Goal: Entertainment & Leisure: Consume media (video, audio)

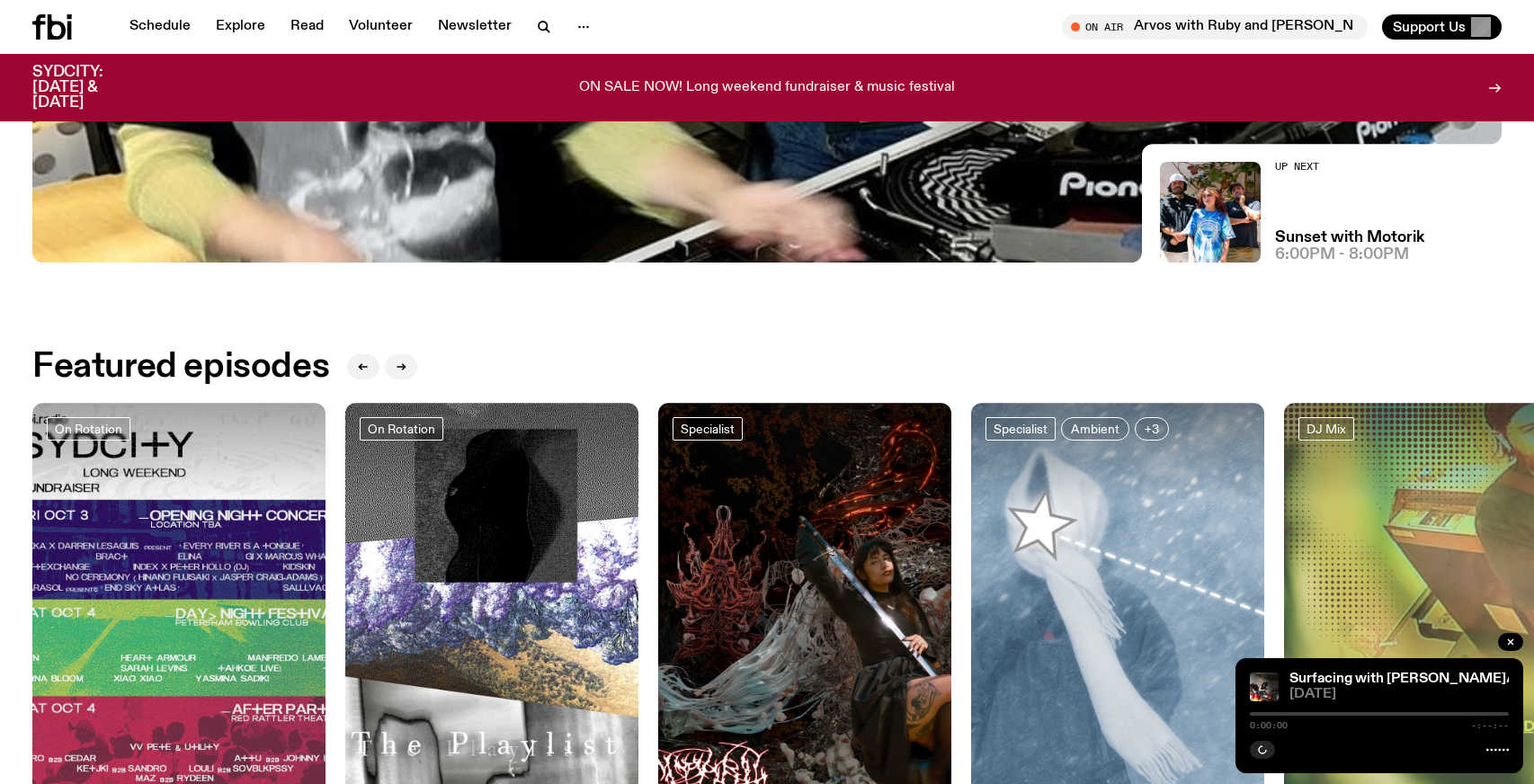
scroll to position [902, 0]
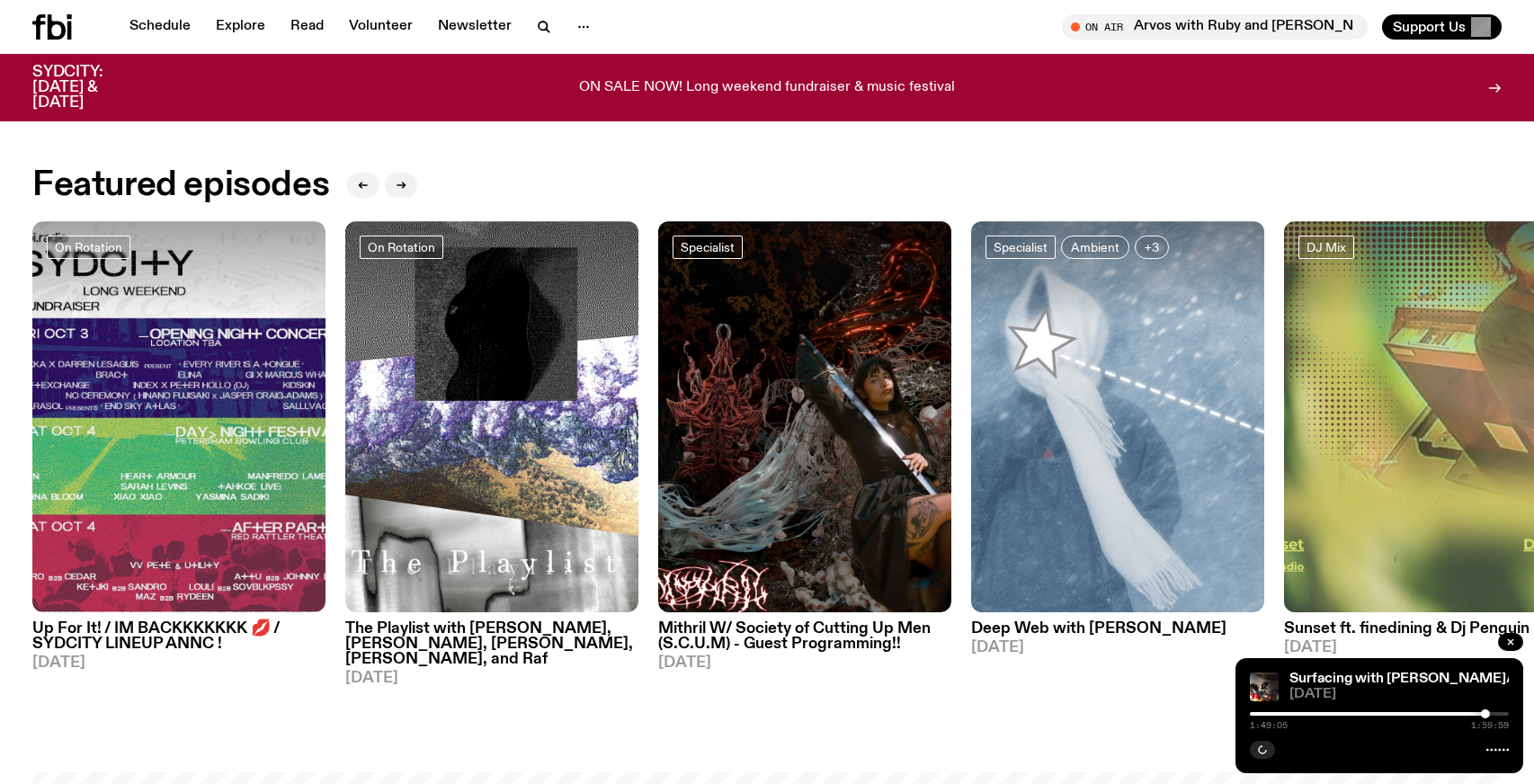
click at [470, 631] on h3 "The Playlist with Jim, Hannah, Benny, Alisha, and Raf" at bounding box center [491, 643] width 293 height 45
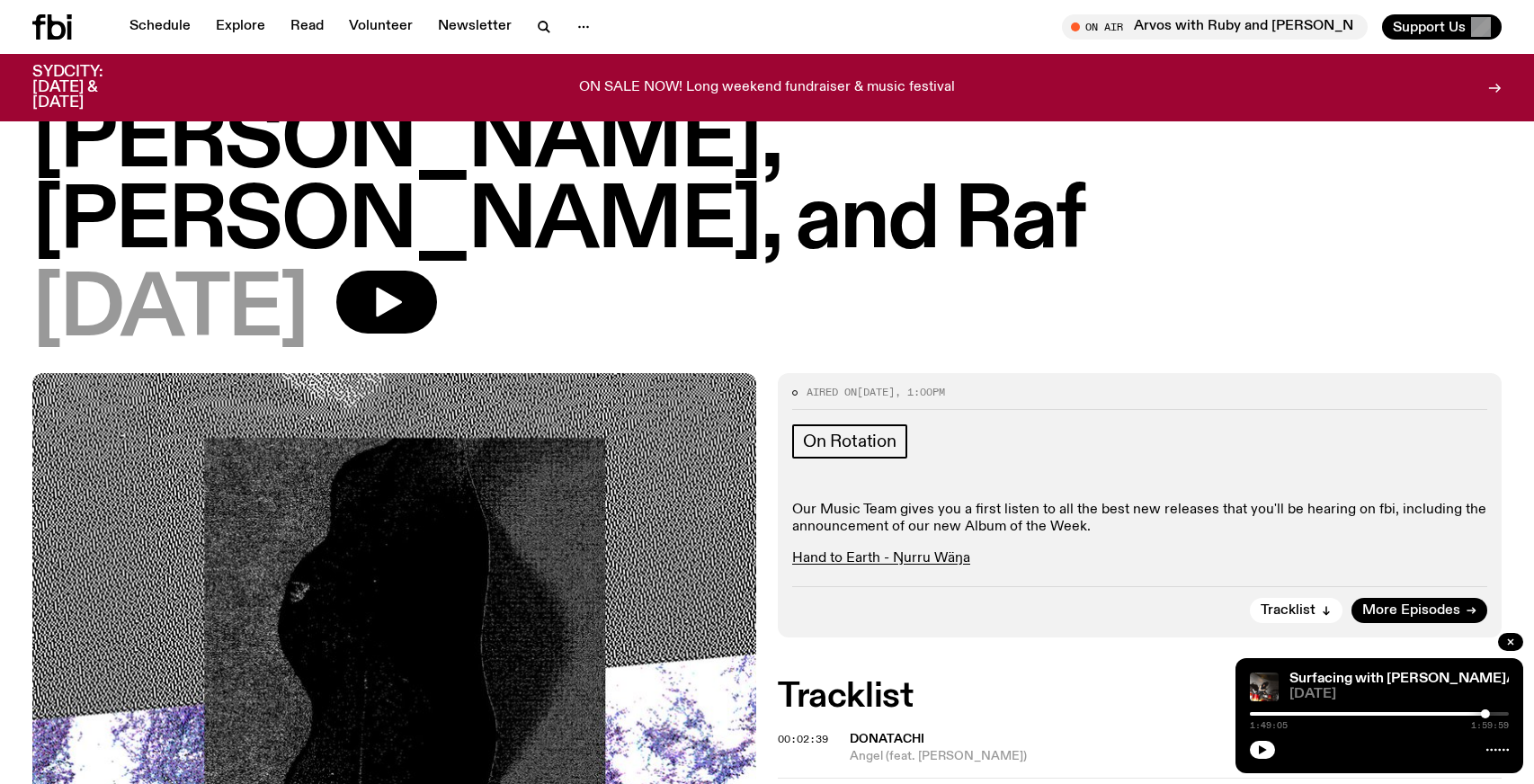
scroll to position [73, 0]
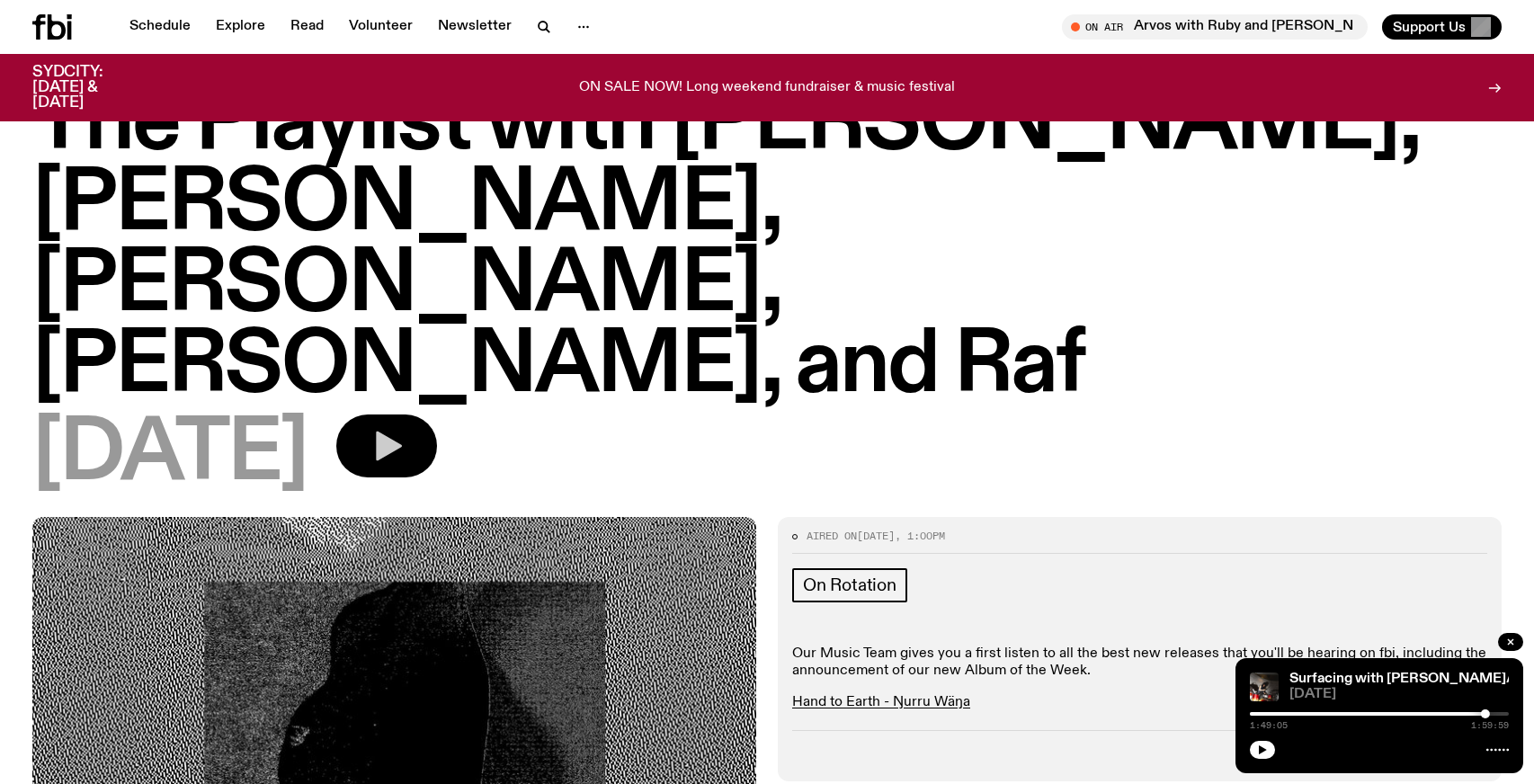
click at [404, 428] on icon "button" at bounding box center [387, 446] width 36 height 36
click at [1295, 714] on div at bounding box center [1356, 714] width 259 height 4
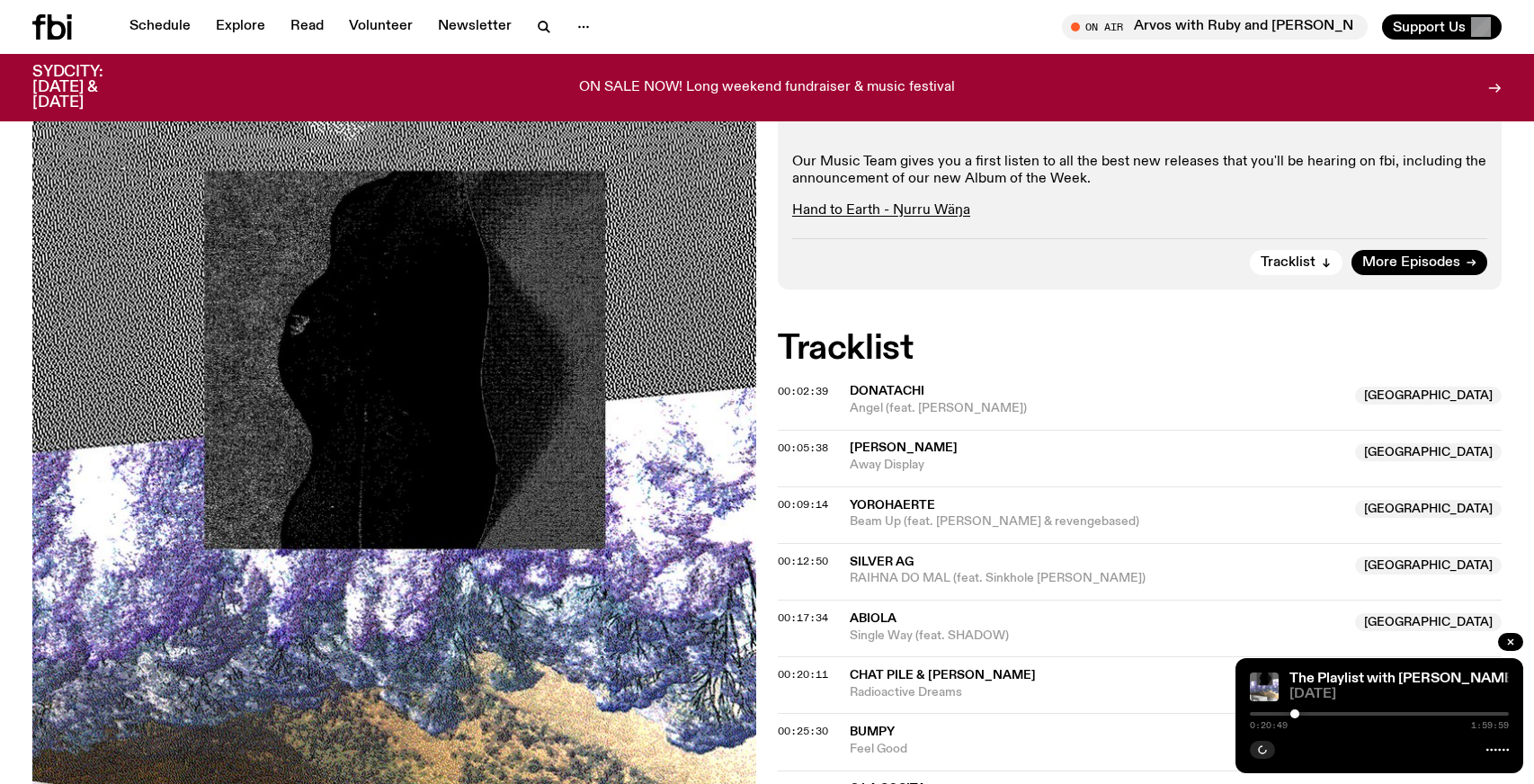
scroll to position [569, 0]
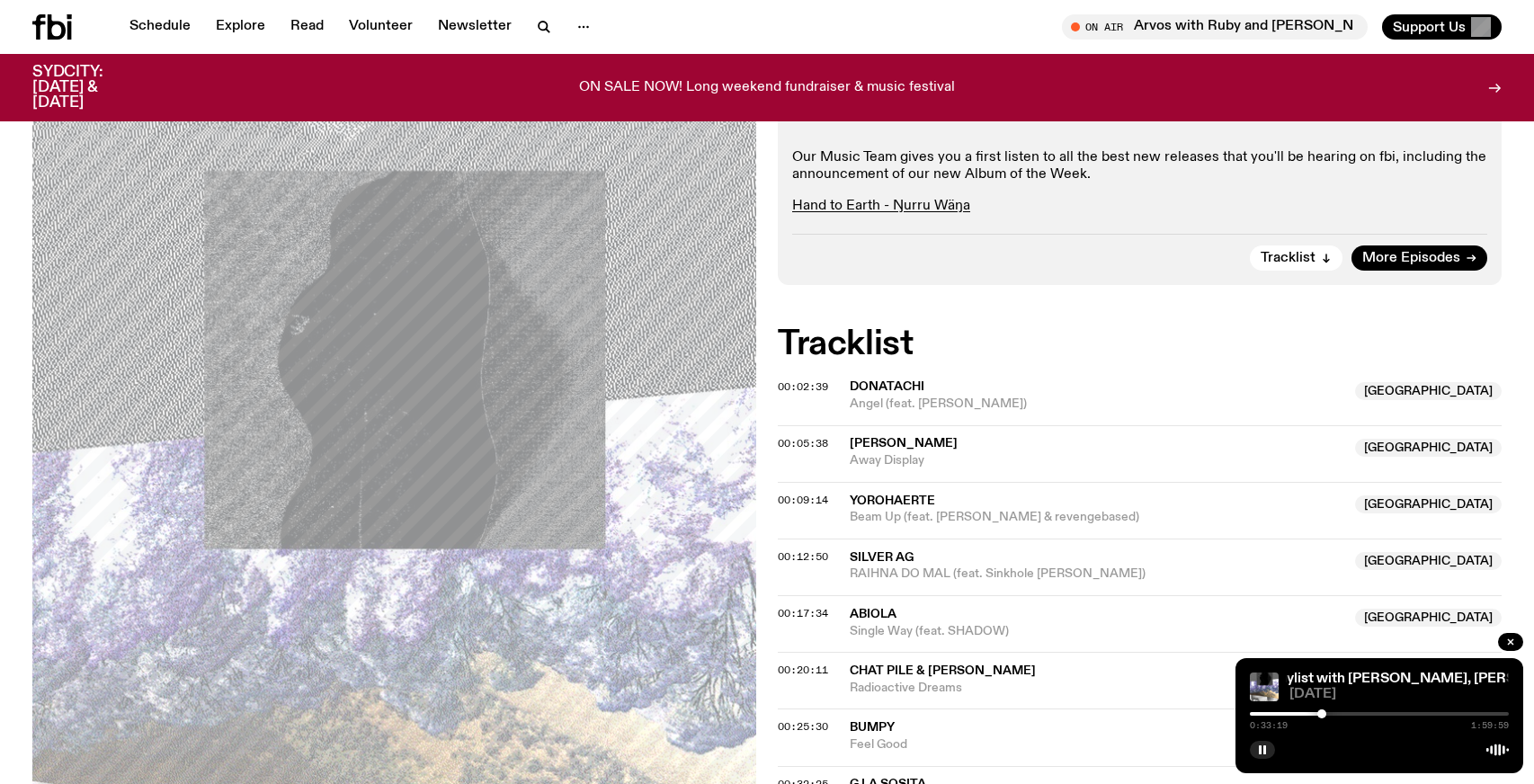
drag, startPoint x: 1295, startPoint y: 710, endPoint x: 1322, endPoint y: 712, distance: 27.1
click at [1322, 712] on div at bounding box center [1322, 714] width 9 height 9
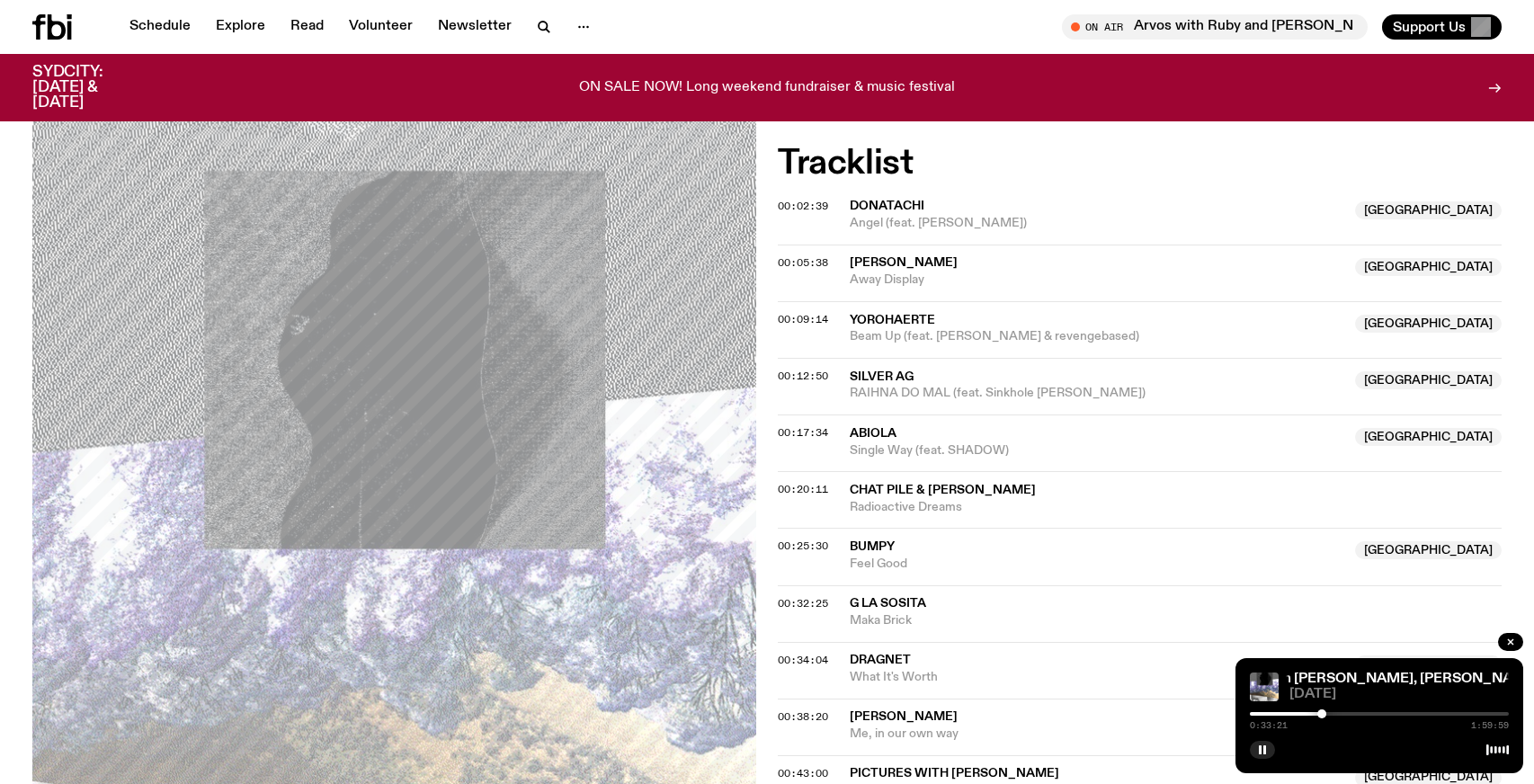
scroll to position [752, 0]
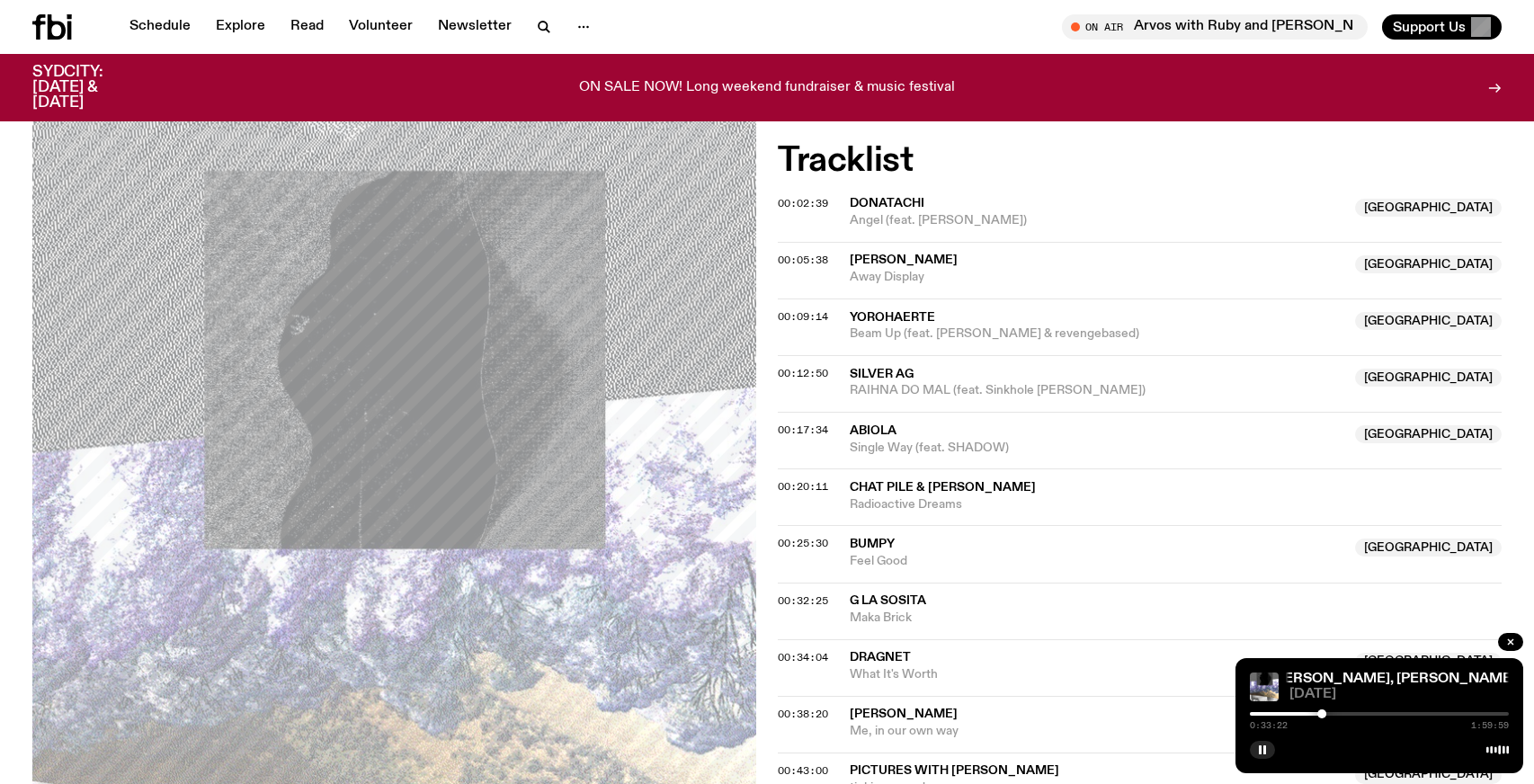
click at [1328, 714] on div at bounding box center [1378, 714] width 259 height 4
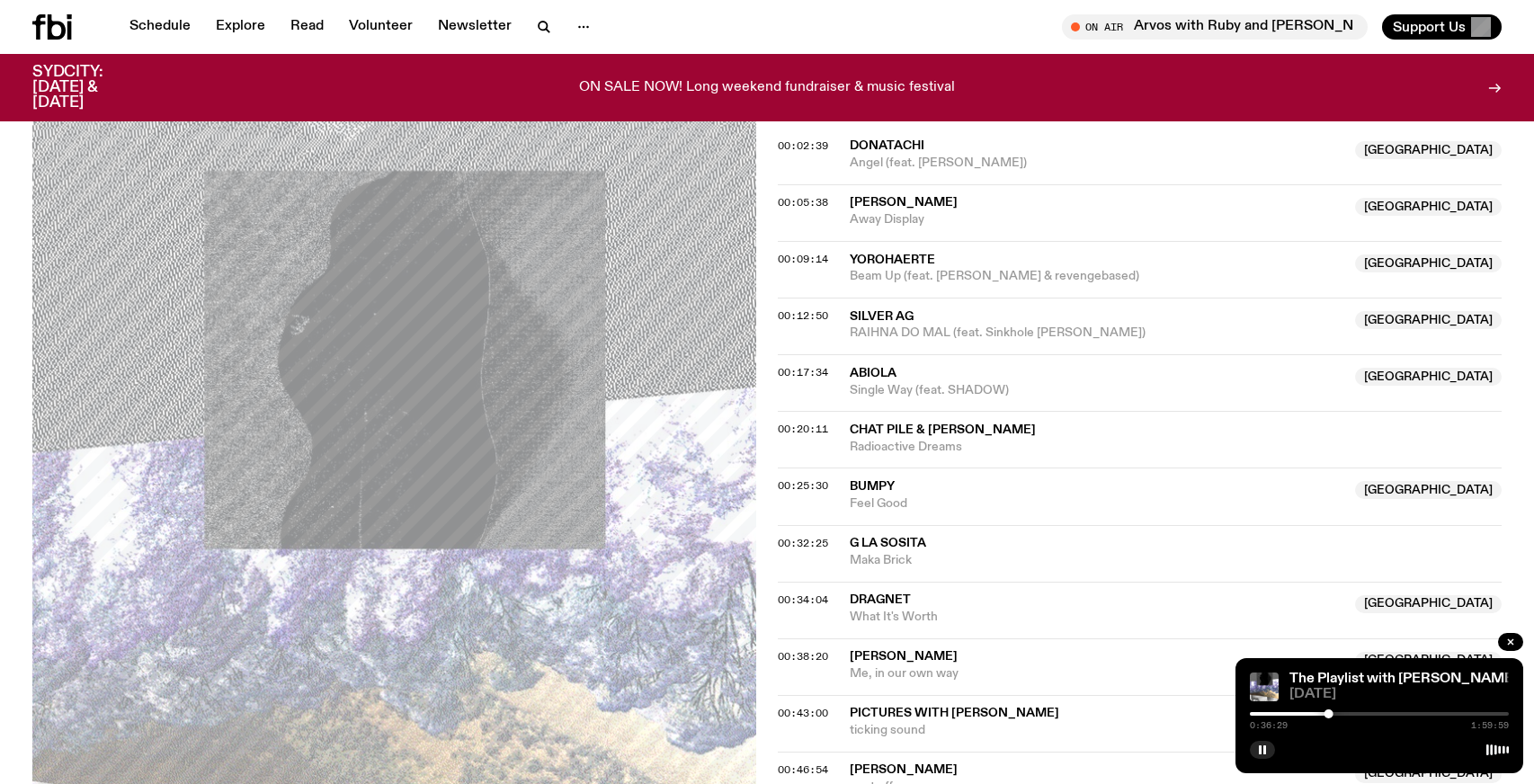
scroll to position [1007, 0]
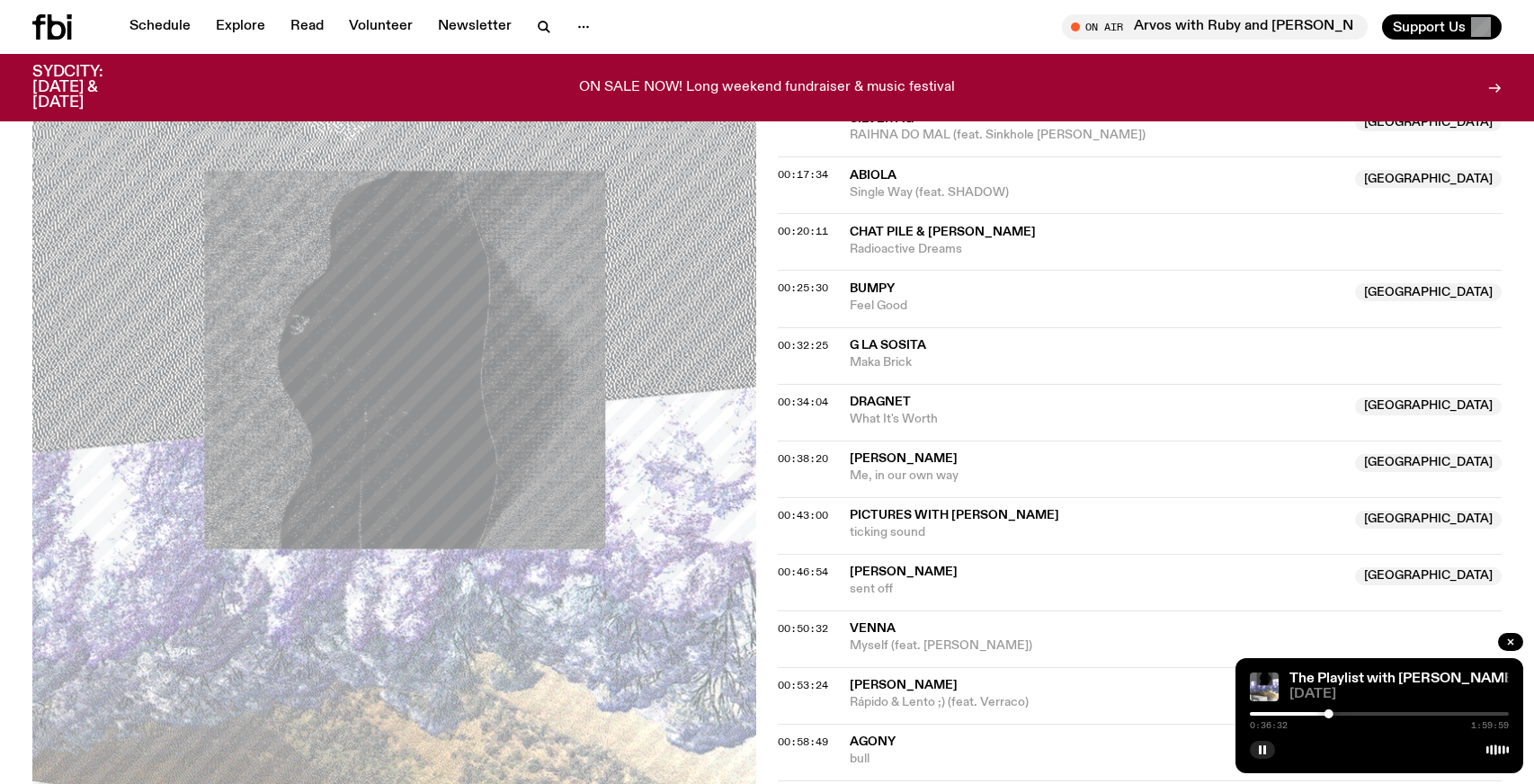
click at [1334, 714] on div at bounding box center [1378, 714] width 259 height 4
click at [1331, 713] on div at bounding box center [1331, 714] width 9 height 9
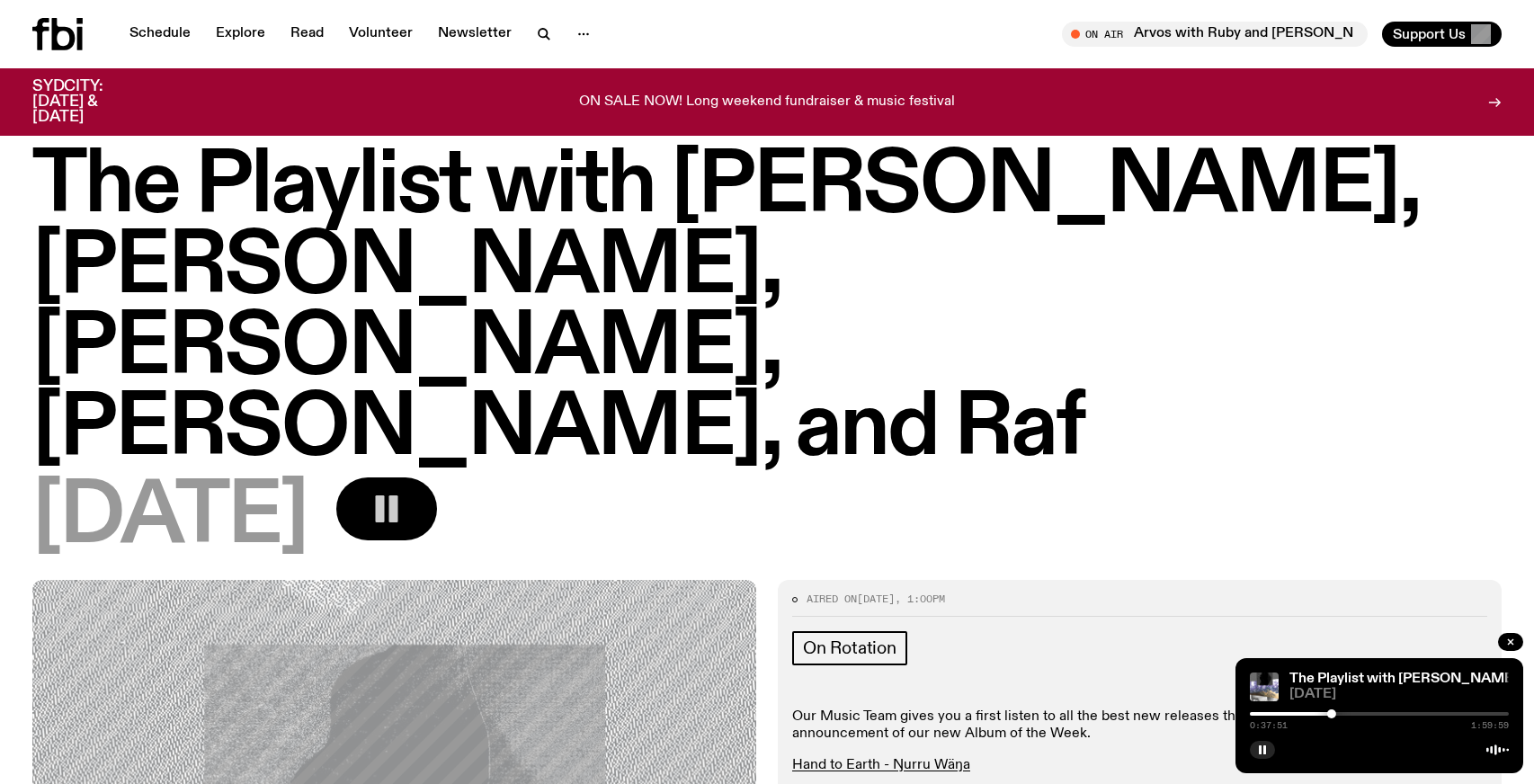
scroll to position [0, 0]
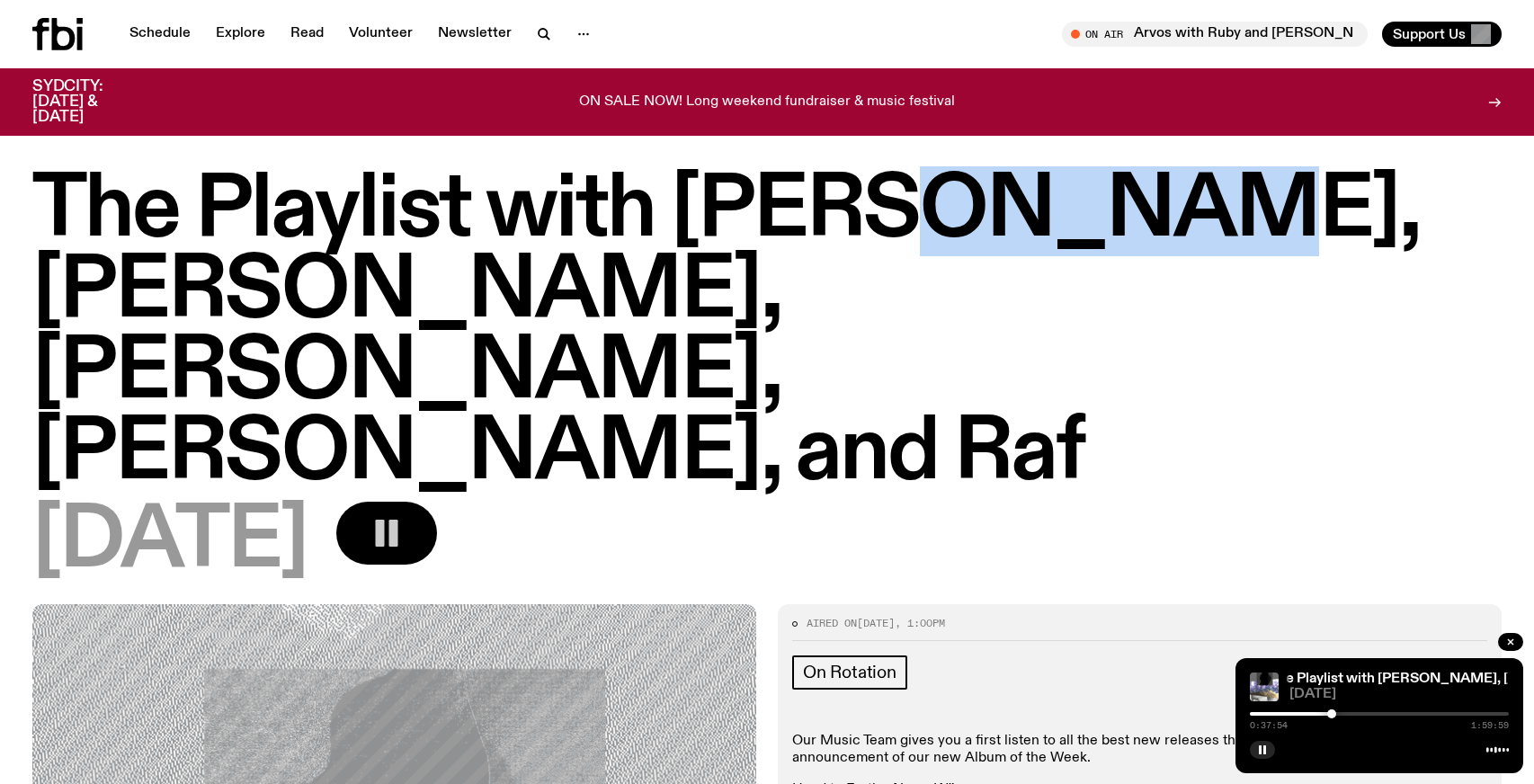
drag, startPoint x: 844, startPoint y: 209, endPoint x: 1122, endPoint y: 221, distance: 278.3
click at [1122, 221] on h1 "The Playlist with Jim, Hannah, Benny, Alisha, and Raf" at bounding box center [767, 332] width 1469 height 323
copy h1 "Hannah"
click at [1258, 752] on icon "button" at bounding box center [1262, 750] width 11 height 11
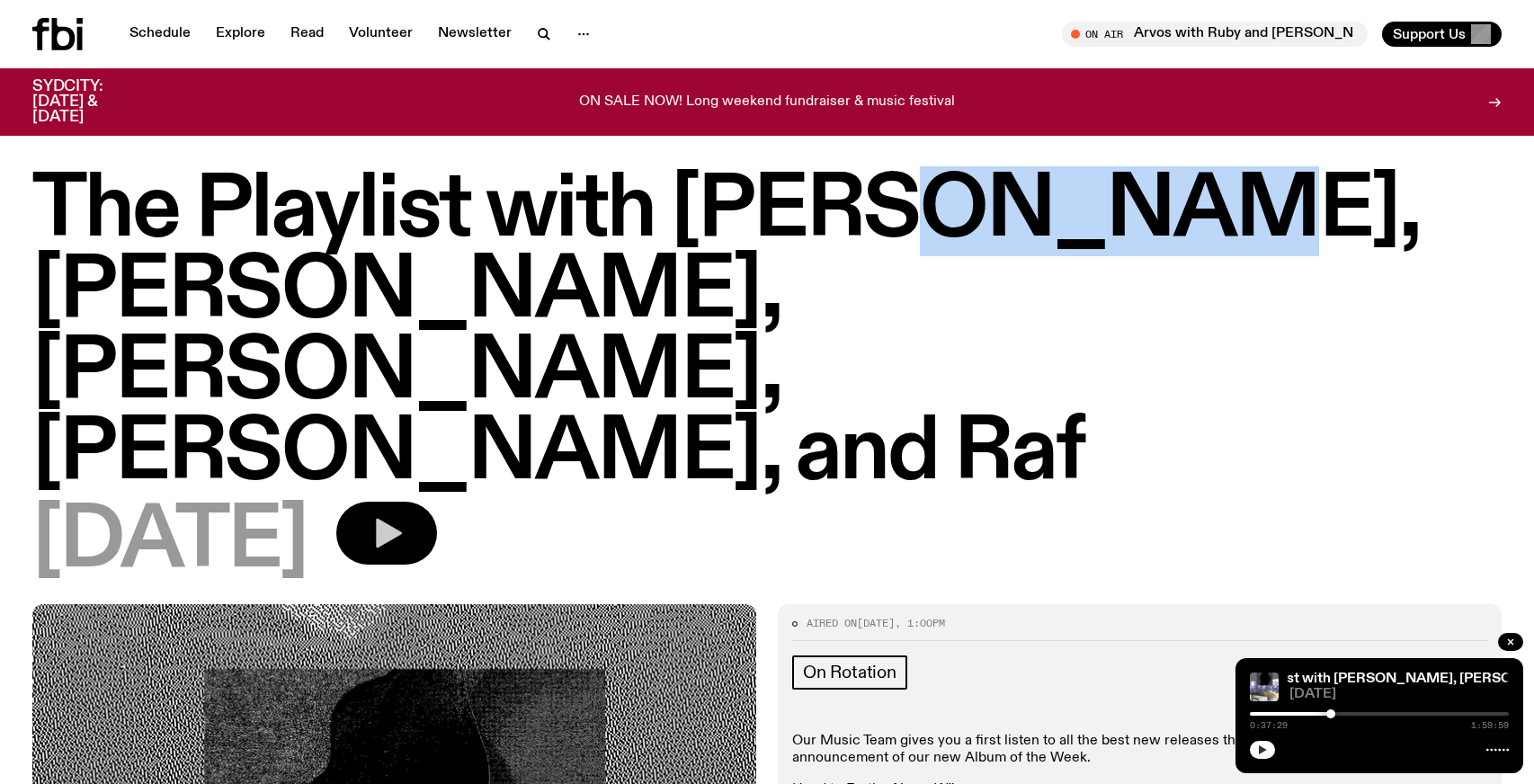
click at [1331, 714] on div at bounding box center [1331, 714] width 9 height 9
click at [1268, 750] on button "button" at bounding box center [1261, 749] width 25 height 18
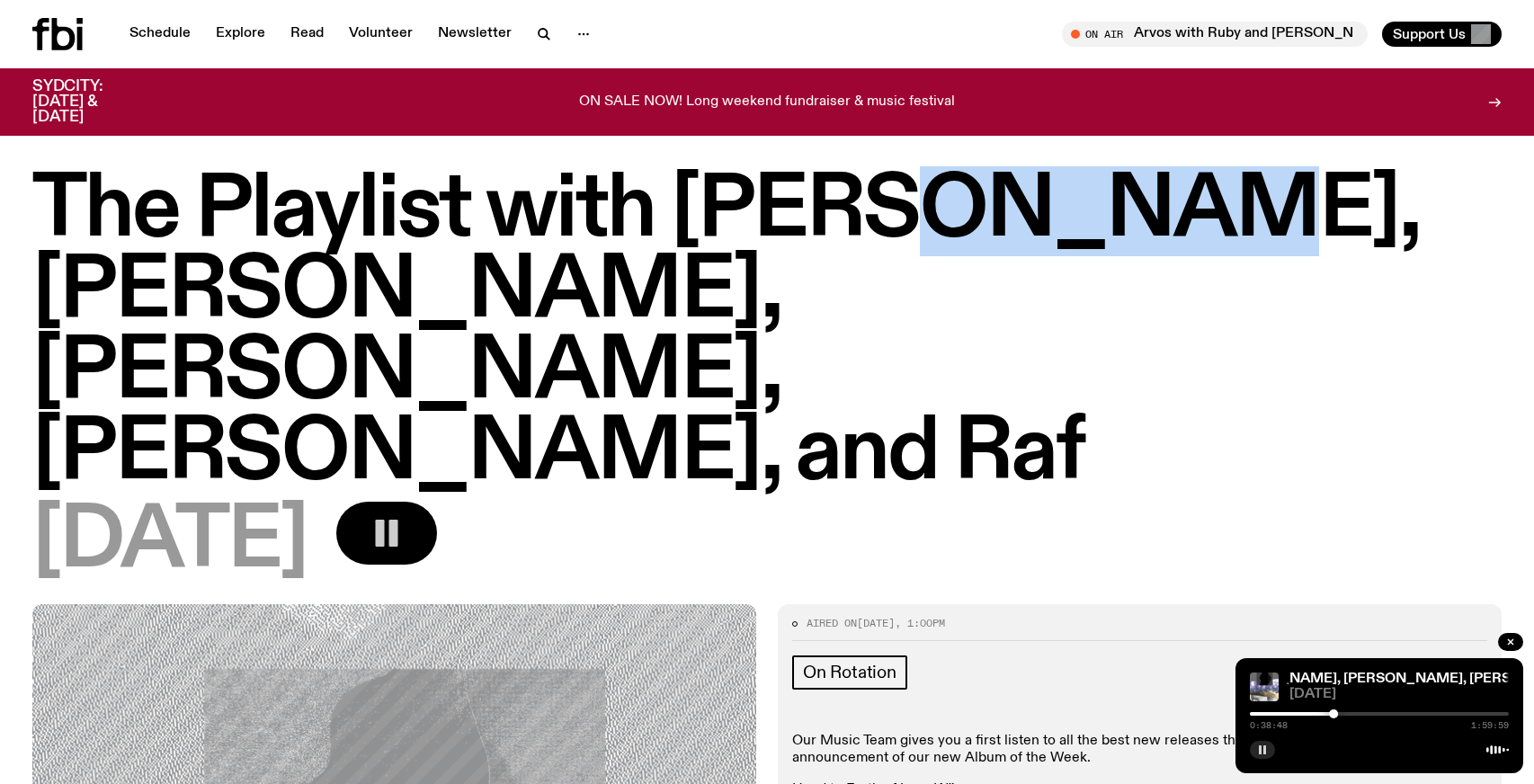
click at [1261, 751] on icon "button" at bounding box center [1262, 750] width 11 height 11
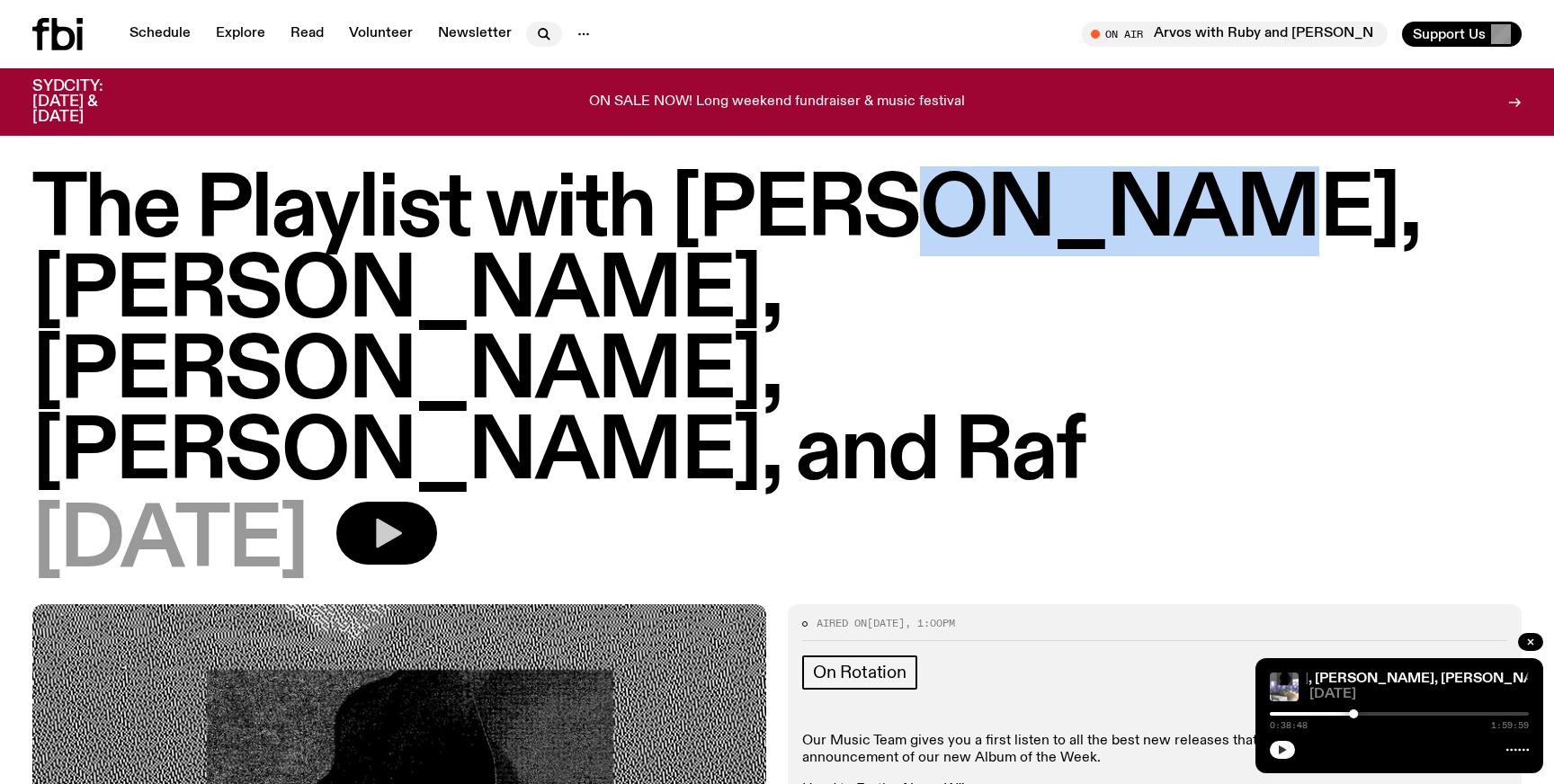
click at [544, 44] on icon "button" at bounding box center [543, 33] width 21 height 21
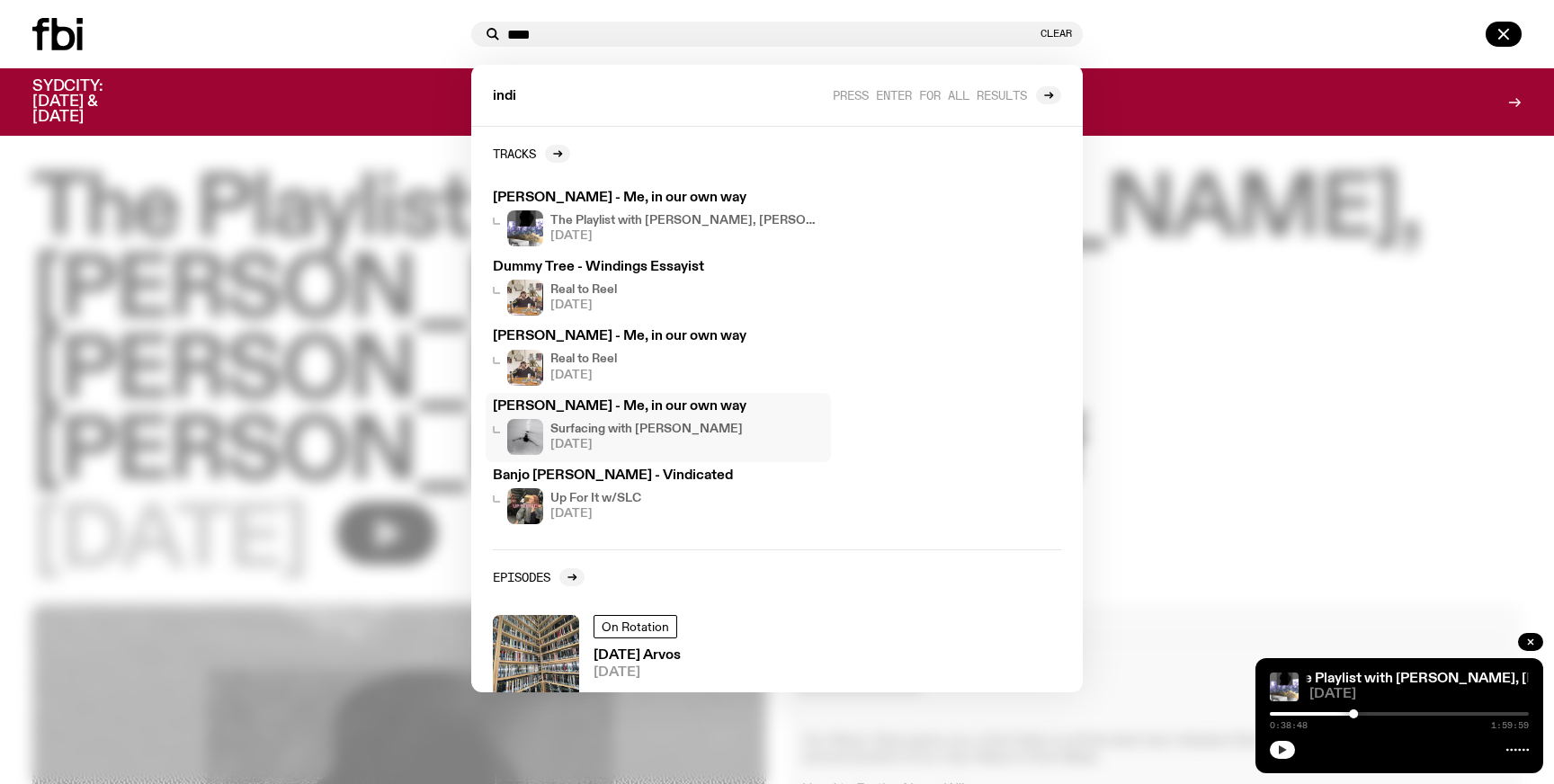
click at [618, 436] on div "Surfacing with Aeddan Cox 02.09.25" at bounding box center [647, 436] width 193 height 36
click at [592, 348] on div "Indira Elias - Me, in our own way Real to Reel 03.09.25" at bounding box center [658, 357] width 331 height 55
click at [558, 38] on input "****" at bounding box center [771, 34] width 529 height 15
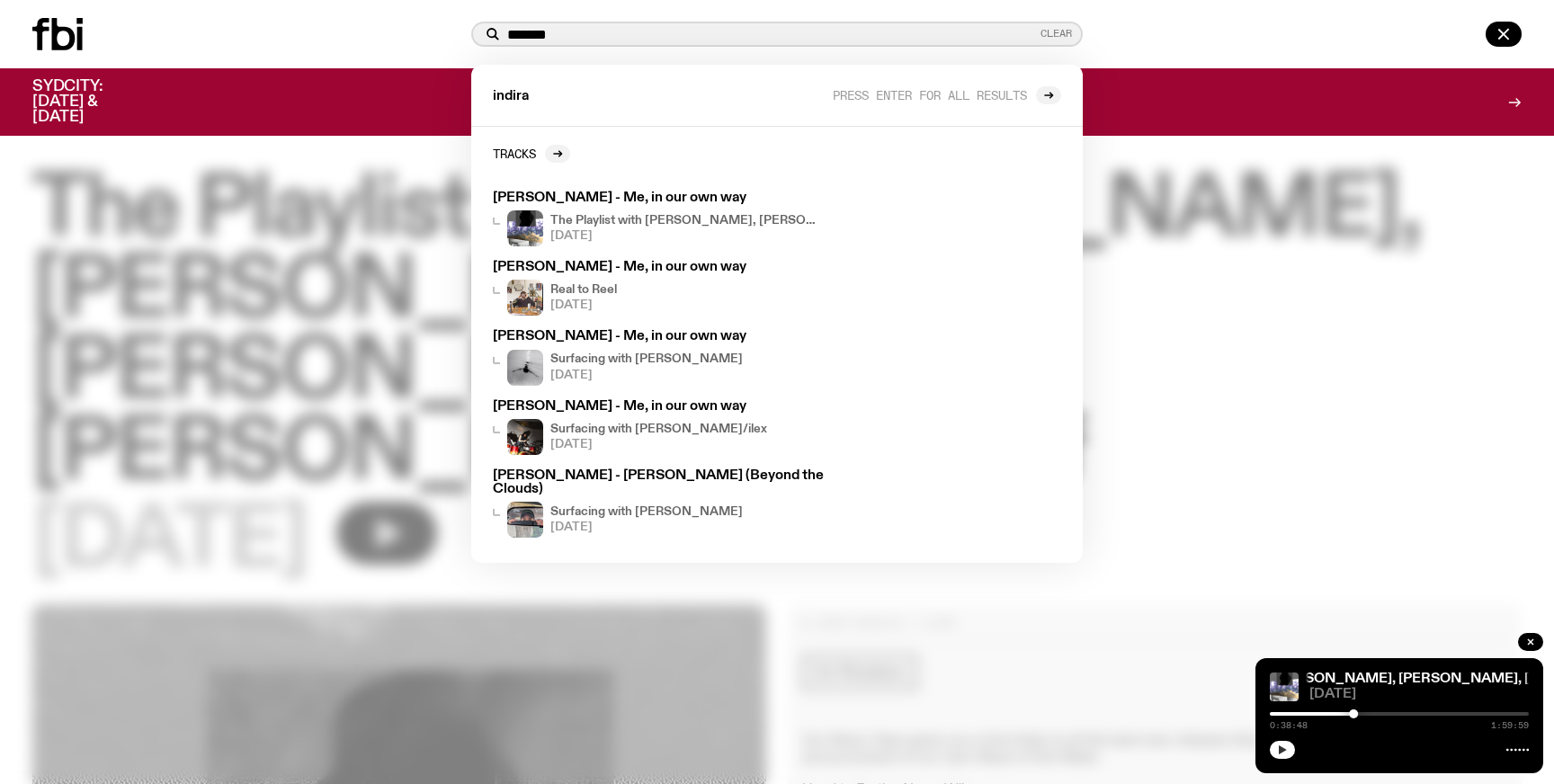
type input "******"
click at [1058, 30] on button "Clear" at bounding box center [1056, 33] width 32 height 10
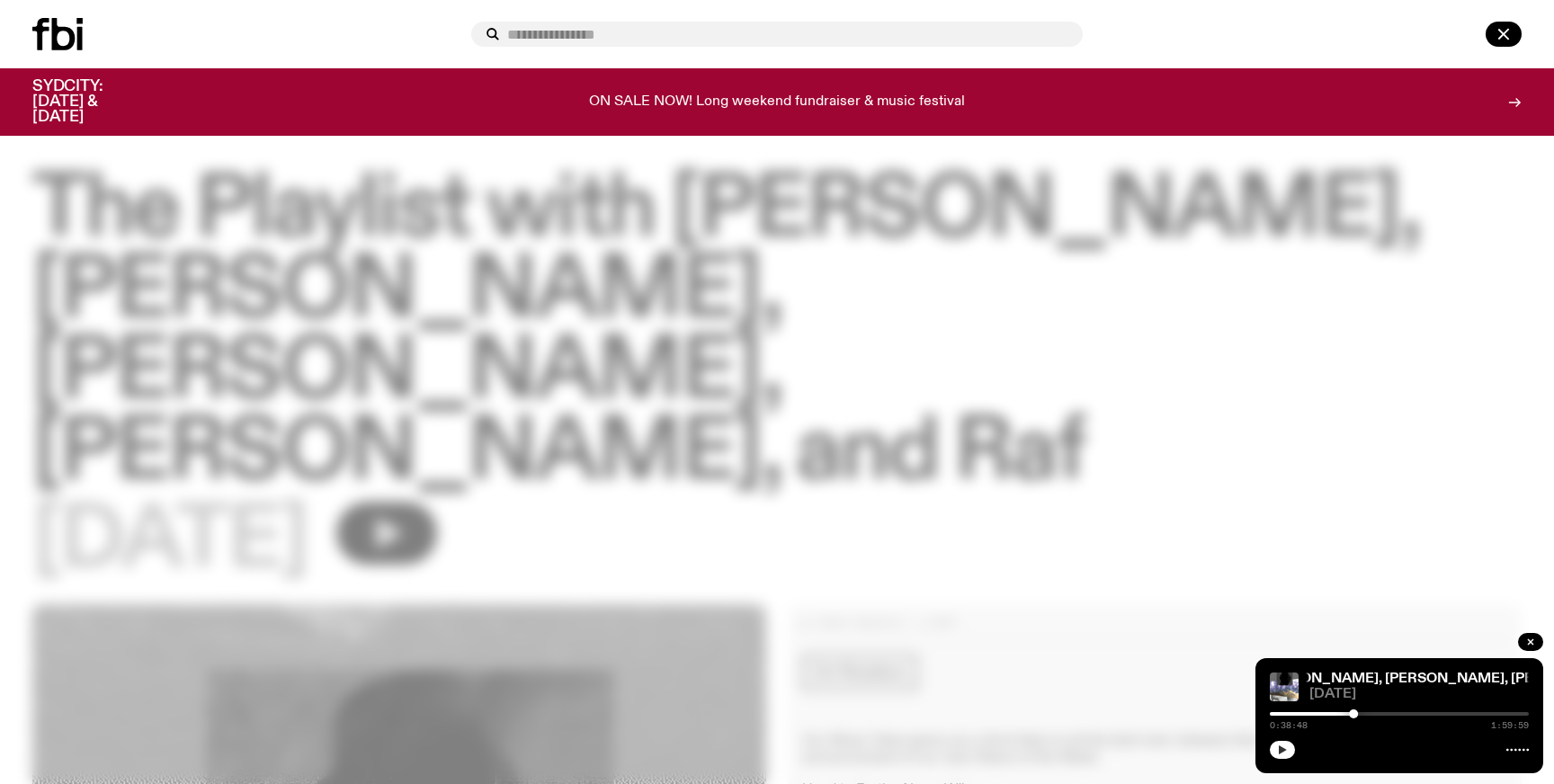
click at [69, 25] on icon at bounding box center [57, 33] width 50 height 32
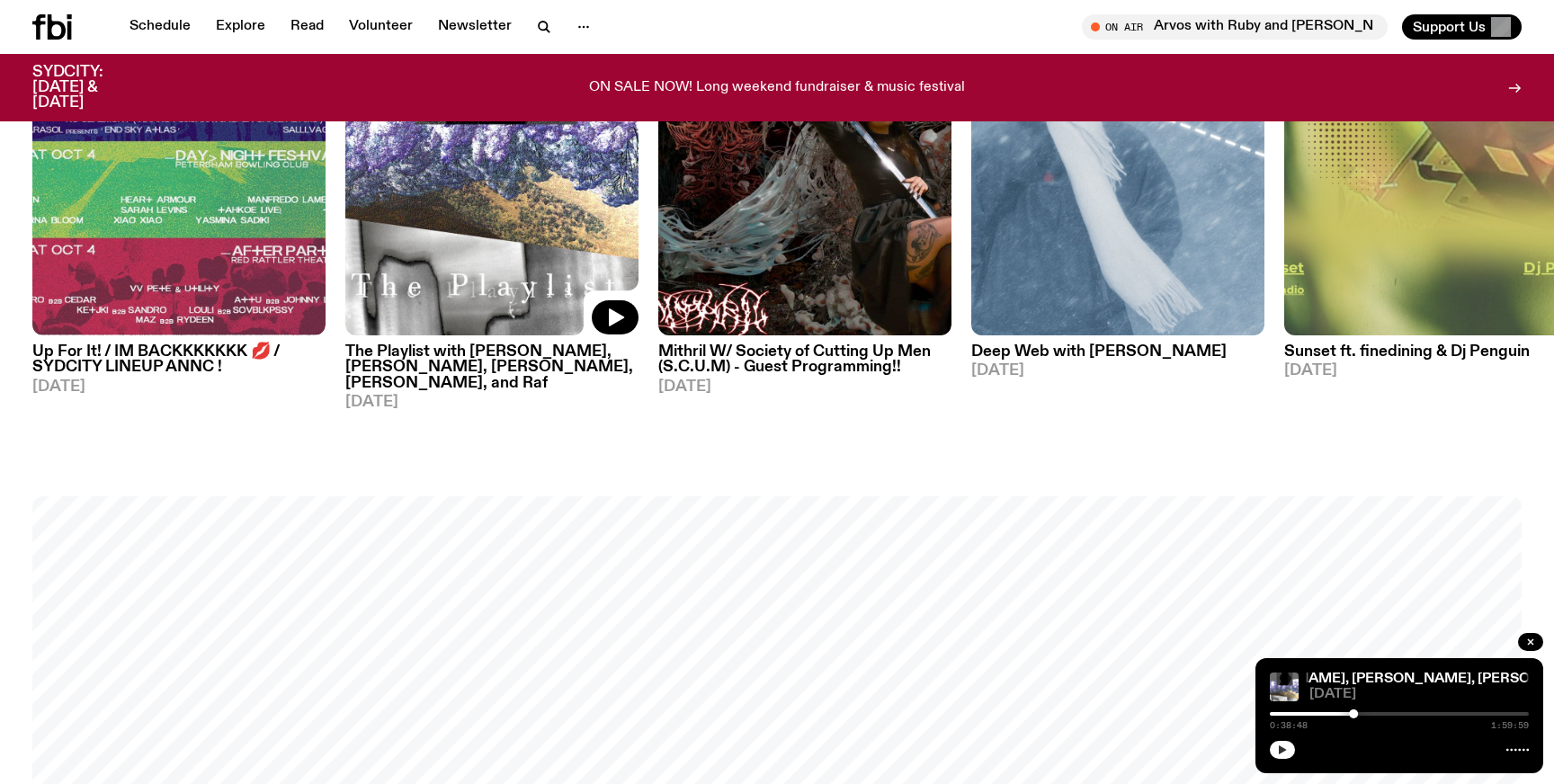
scroll to position [1191, 0]
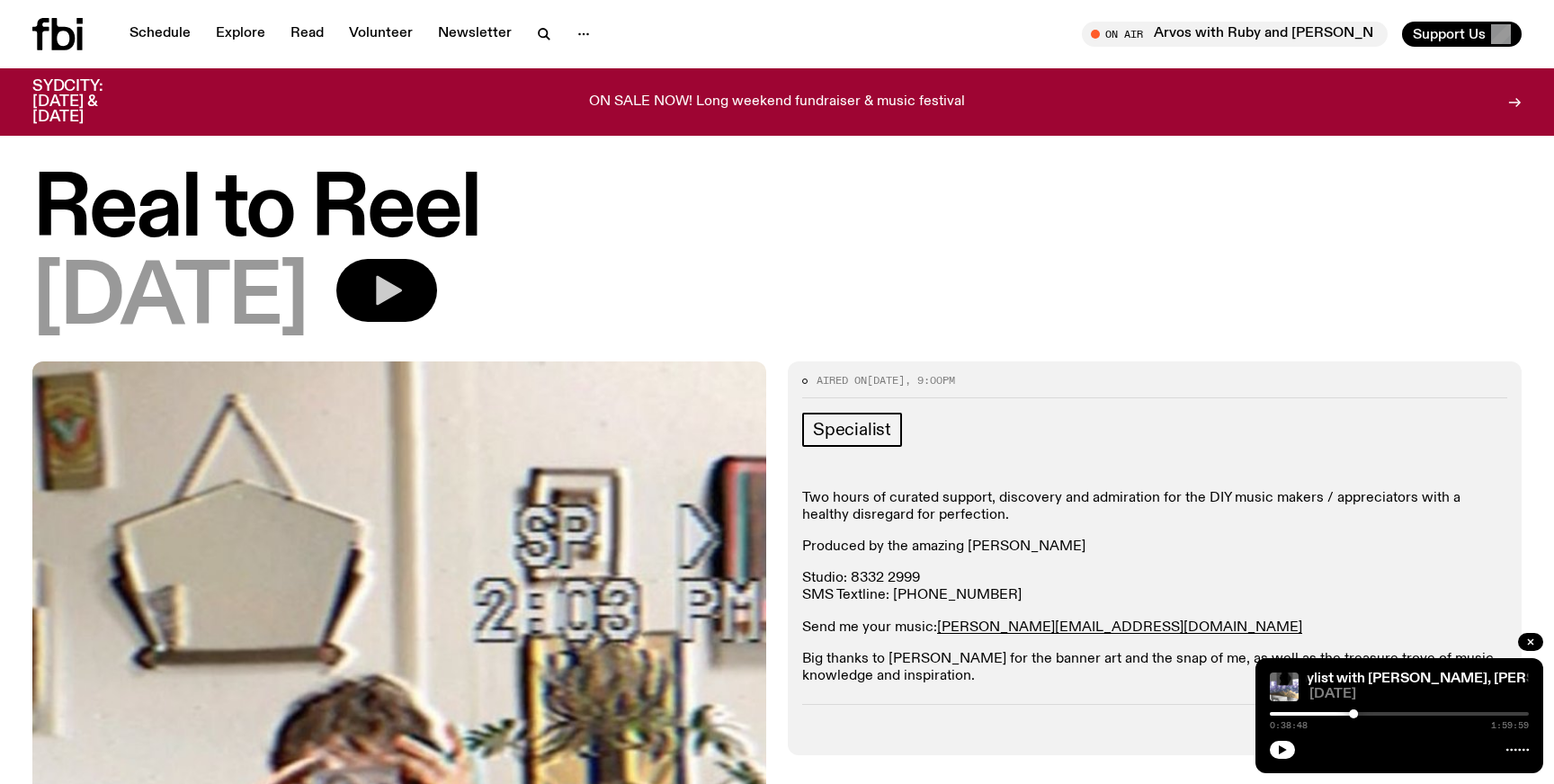
click at [404, 301] on icon "button" at bounding box center [387, 290] width 36 height 36
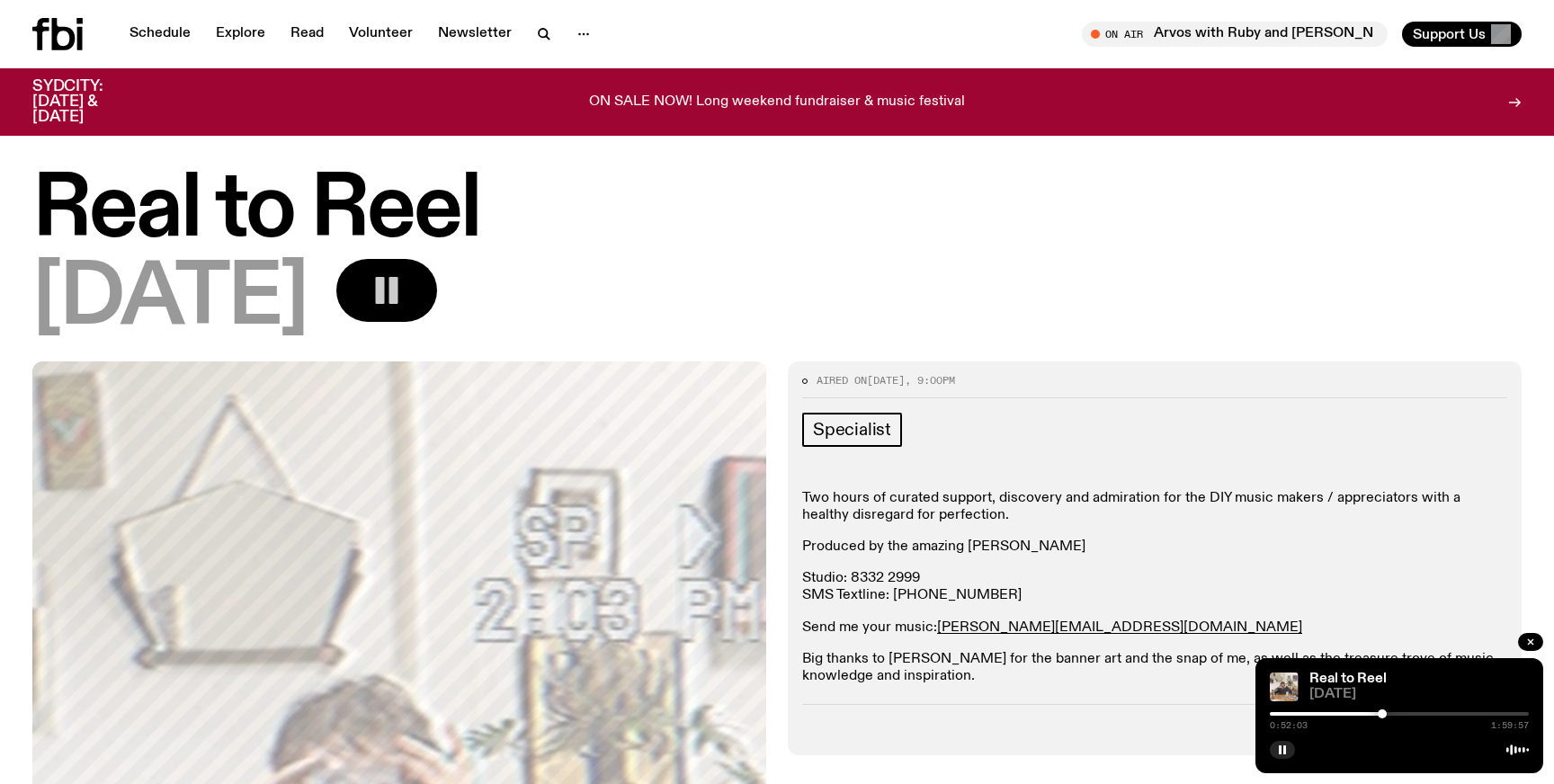
drag, startPoint x: 1268, startPoint y: 715, endPoint x: 1384, endPoint y: 713, distance: 116.0
click at [1384, 713] on div at bounding box center [1382, 714] width 9 height 9
click at [1380, 714] on div at bounding box center [1384, 714] width 9 height 9
click at [1382, 714] on div at bounding box center [1382, 714] width 9 height 9
click at [1390, 714] on div at bounding box center [1399, 714] width 259 height 4
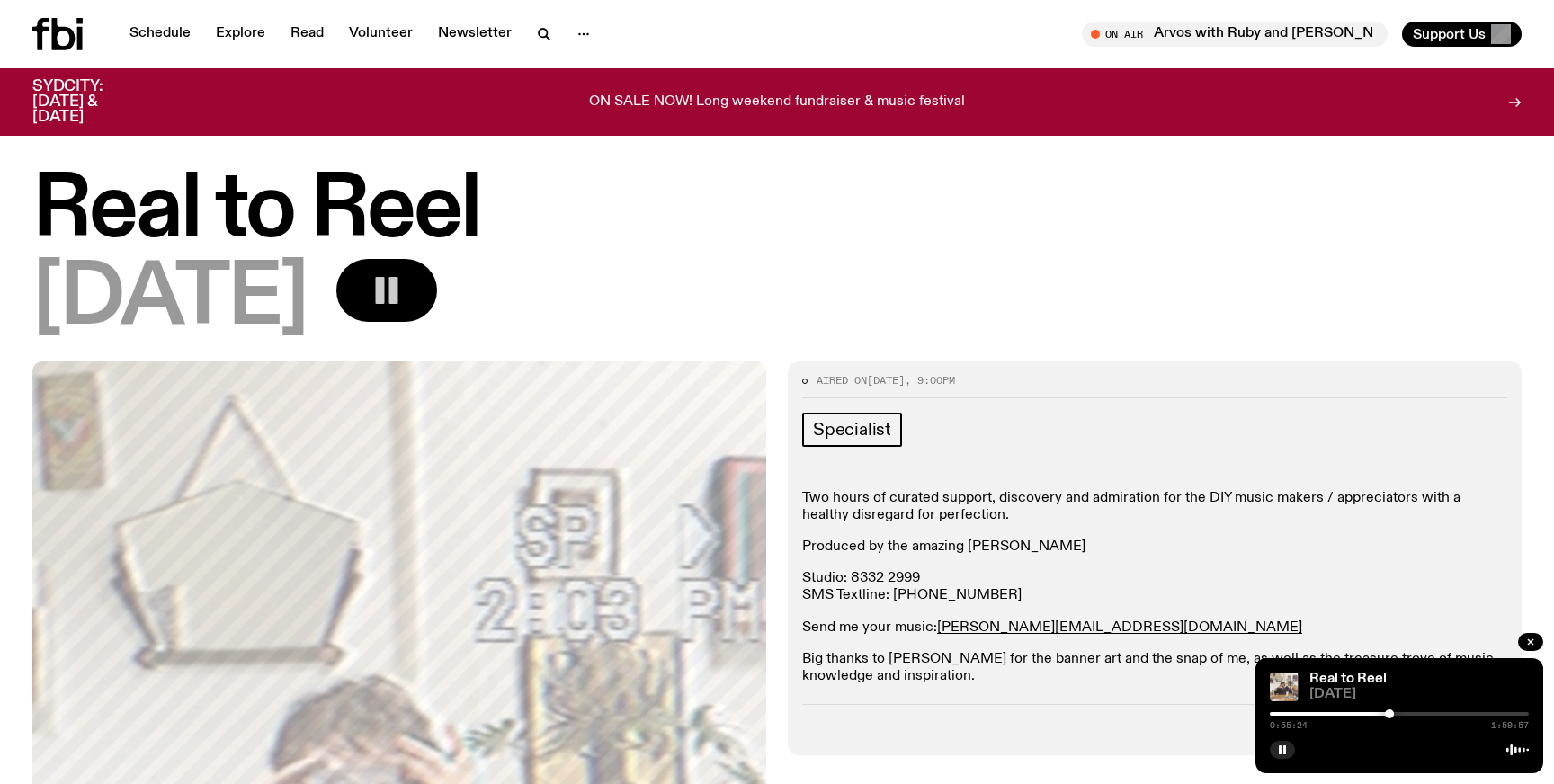
click at [1386, 713] on div at bounding box center [1390, 714] width 9 height 9
click at [1388, 713] on div at bounding box center [1386, 714] width 9 height 9
click at [1390, 713] on div at bounding box center [1388, 714] width 9 height 9
click at [1388, 713] on div at bounding box center [1388, 714] width 9 height 9
click at [1276, 747] on button "button" at bounding box center [1282, 749] width 25 height 18
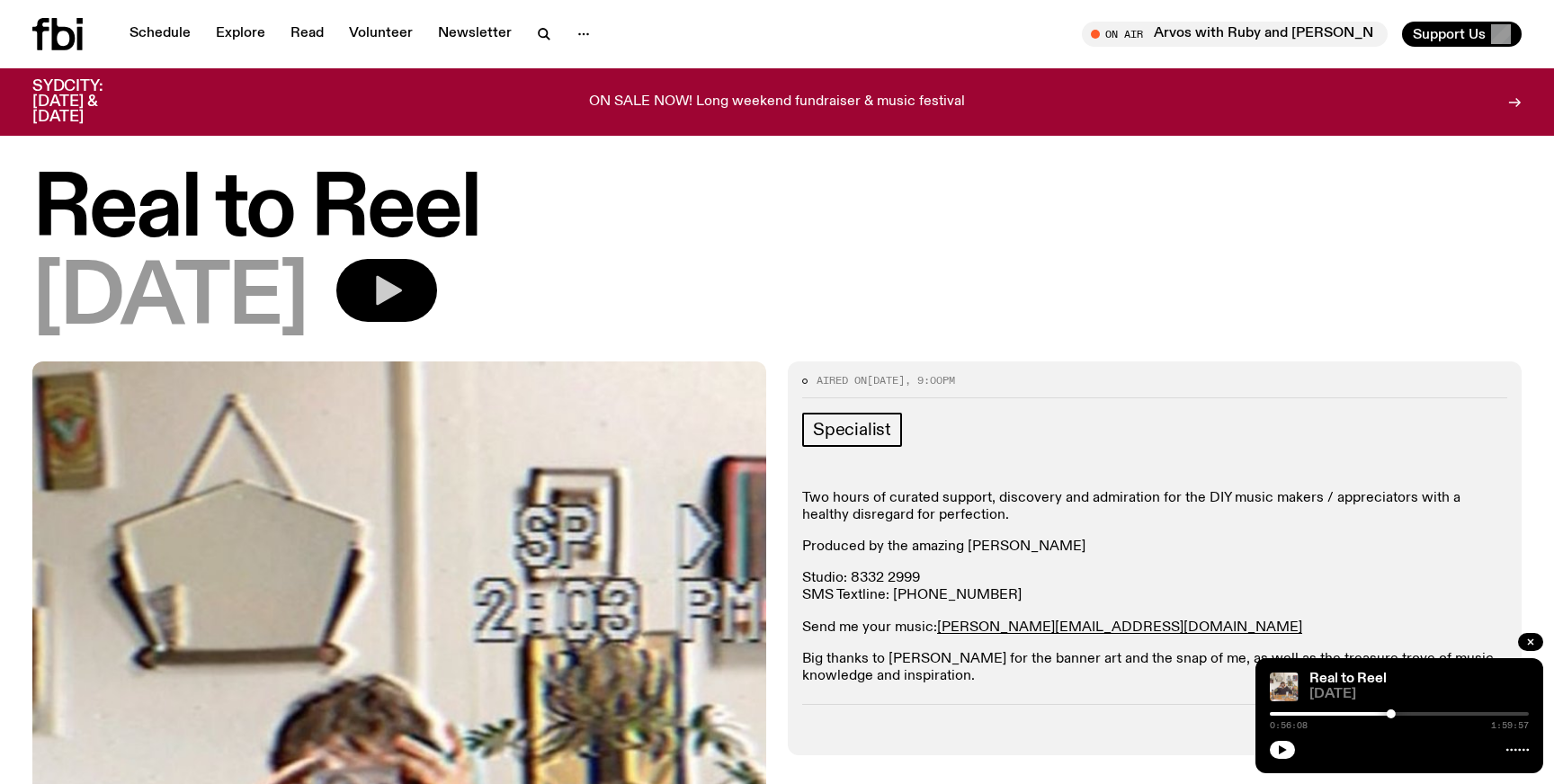
click at [402, 297] on icon "button" at bounding box center [388, 291] width 26 height 30
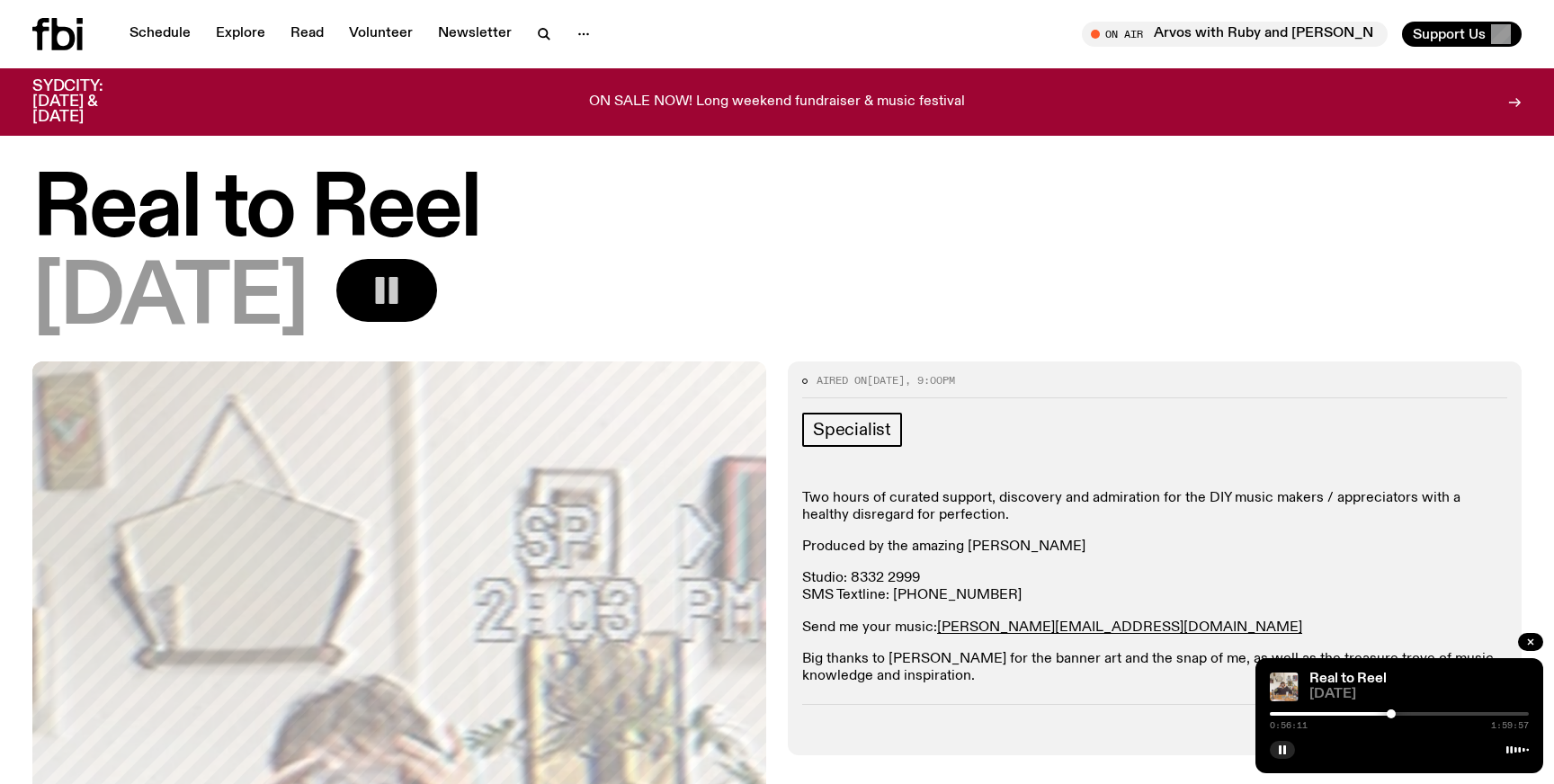
click at [385, 297] on rect "button" at bounding box center [380, 290] width 9 height 27
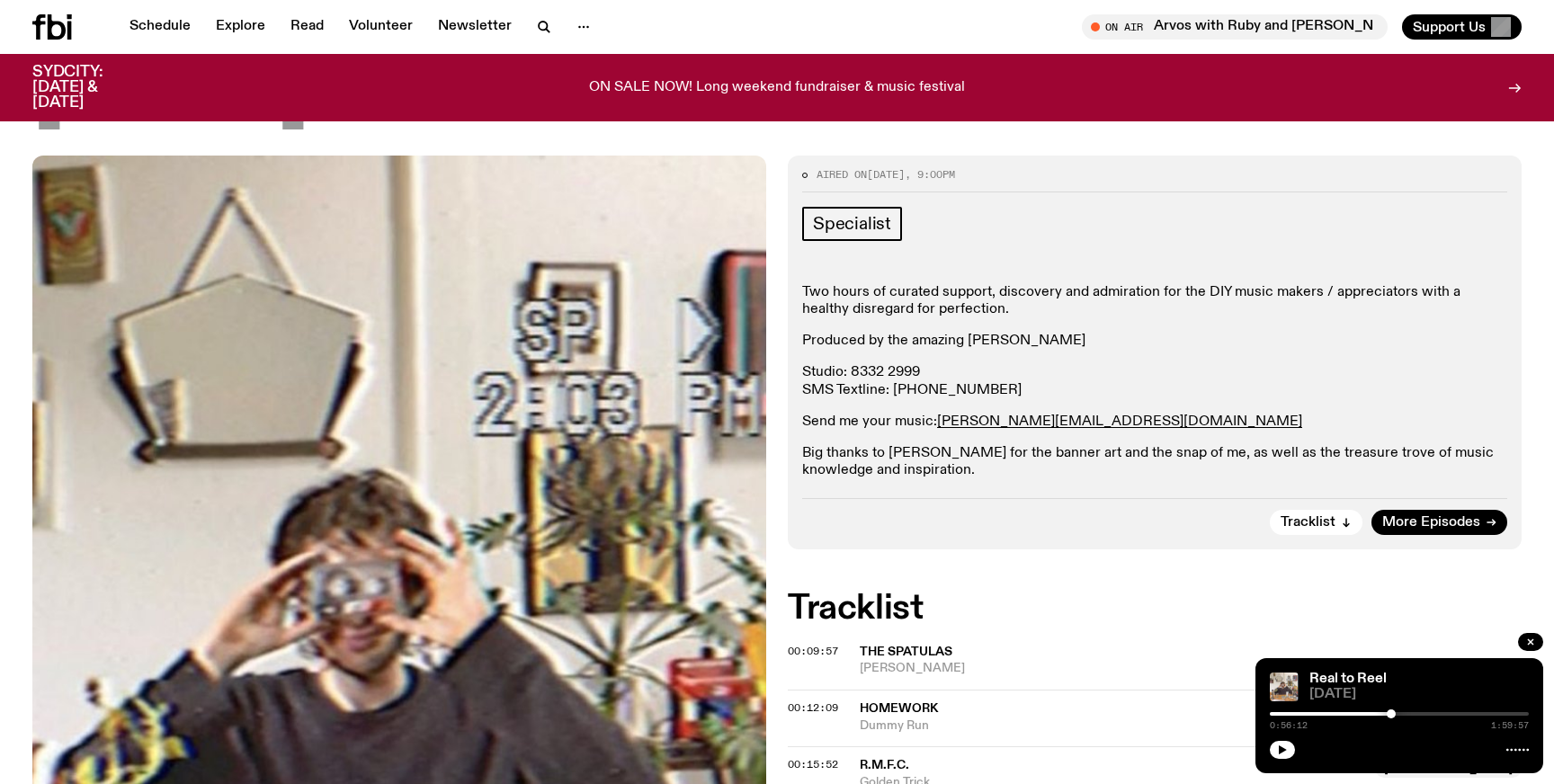
scroll to position [194, 0]
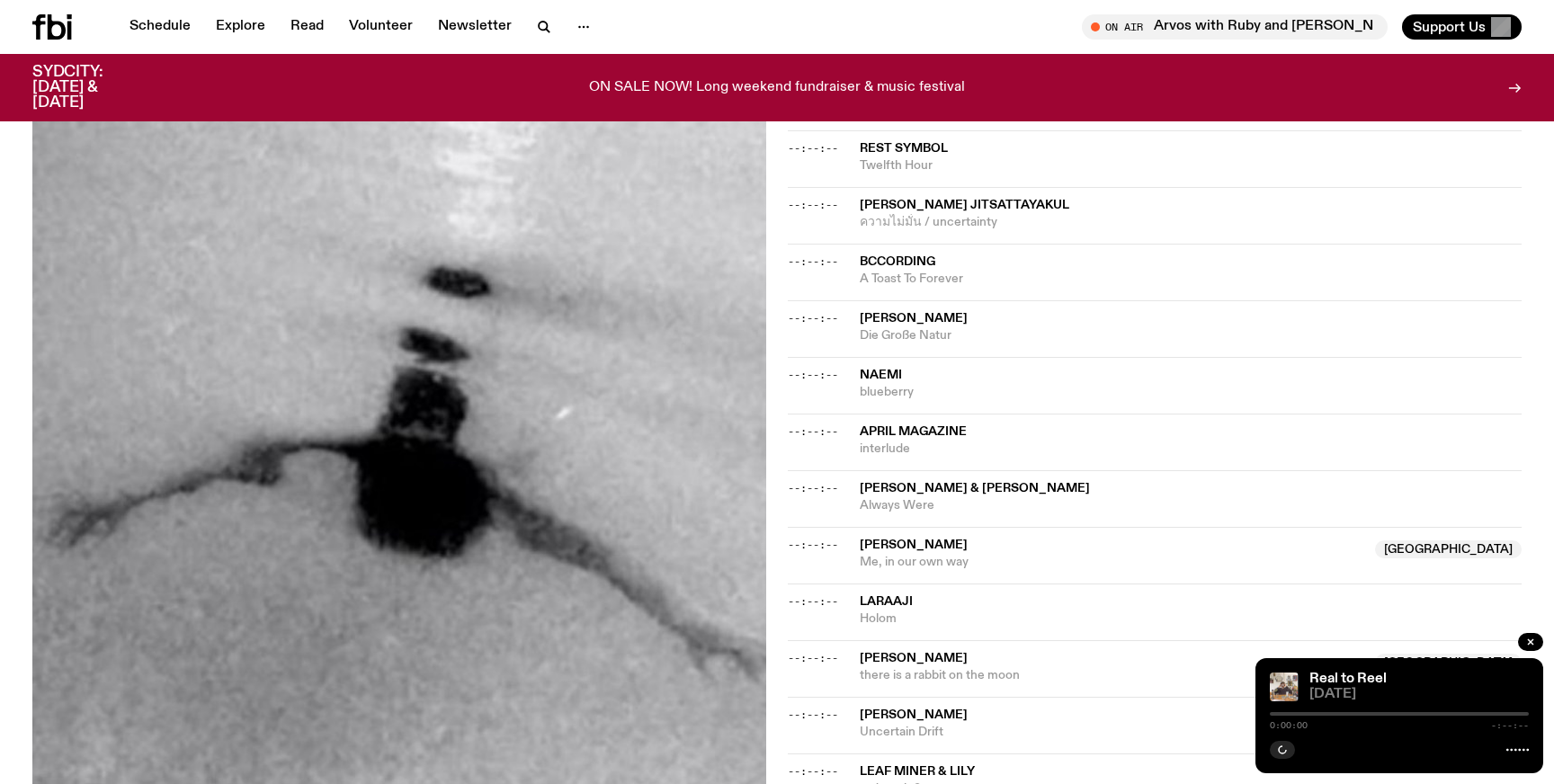
scroll to position [765, 0]
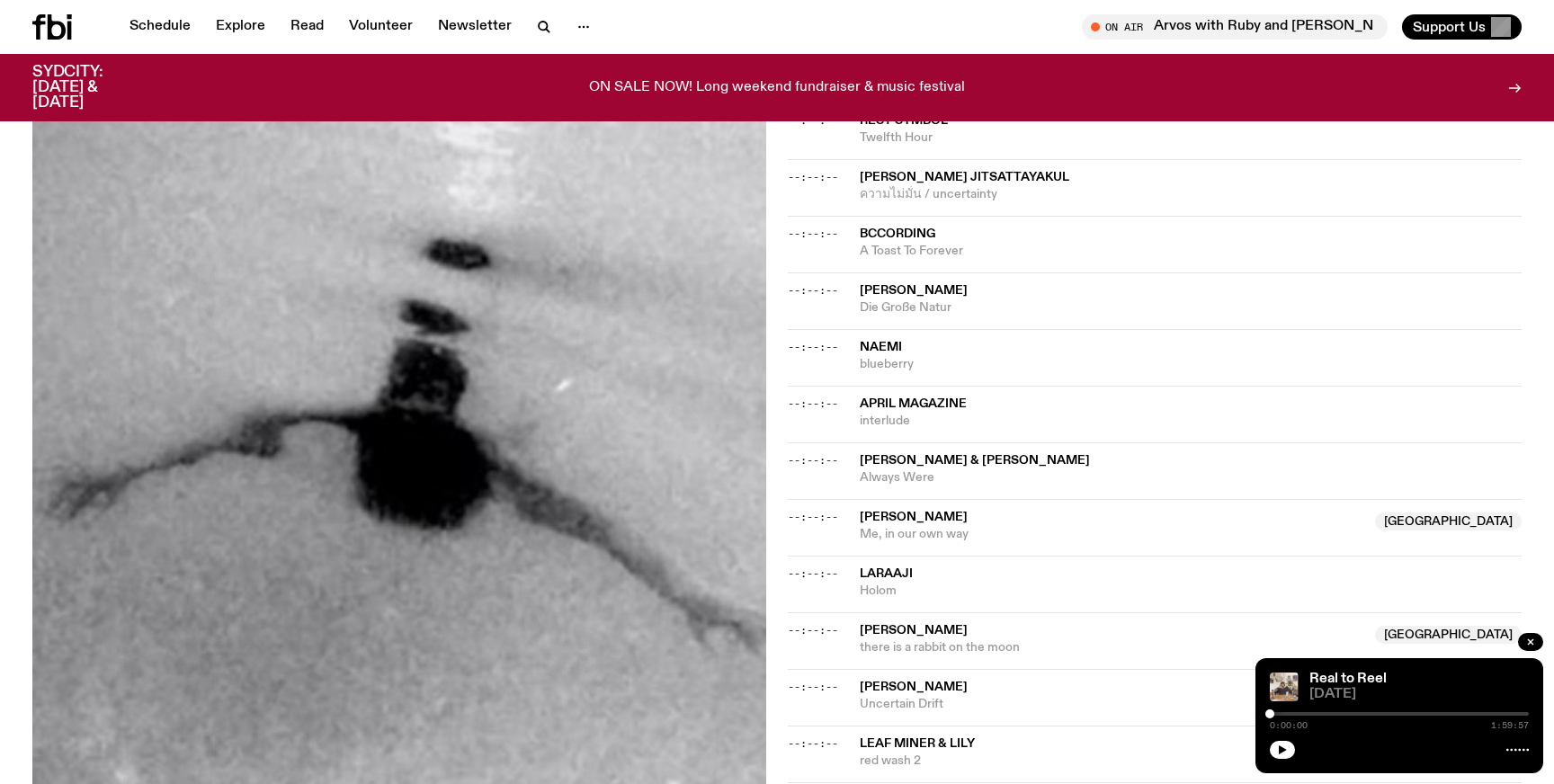
click at [974, 506] on div "--:--:-- [PERSON_NAME] NSW Me, in our own way [GEOGRAPHIC_DATA]" at bounding box center [1154, 526] width 733 height 57
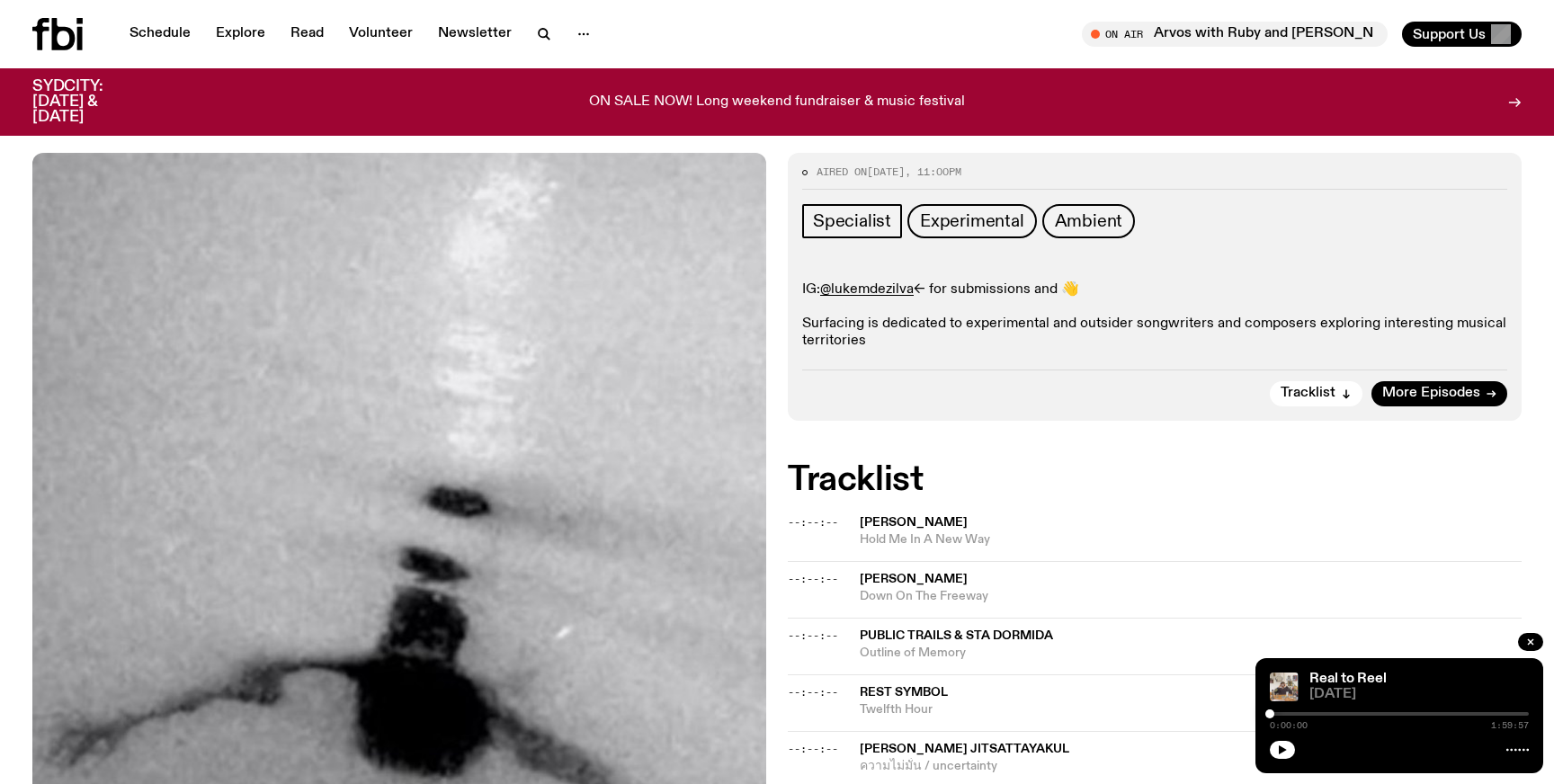
scroll to position [0, 0]
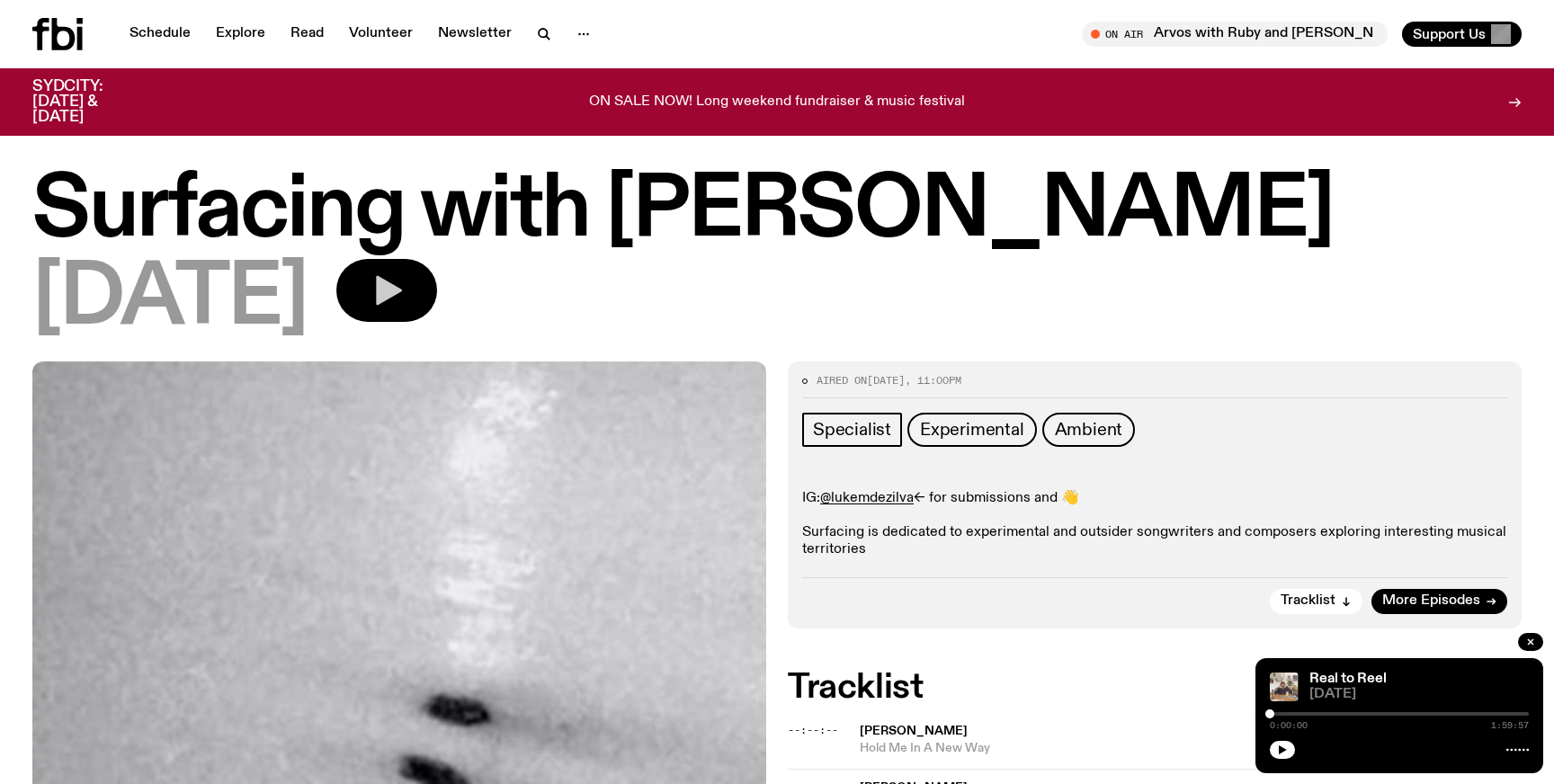
click at [437, 296] on button "button" at bounding box center [387, 290] width 101 height 63
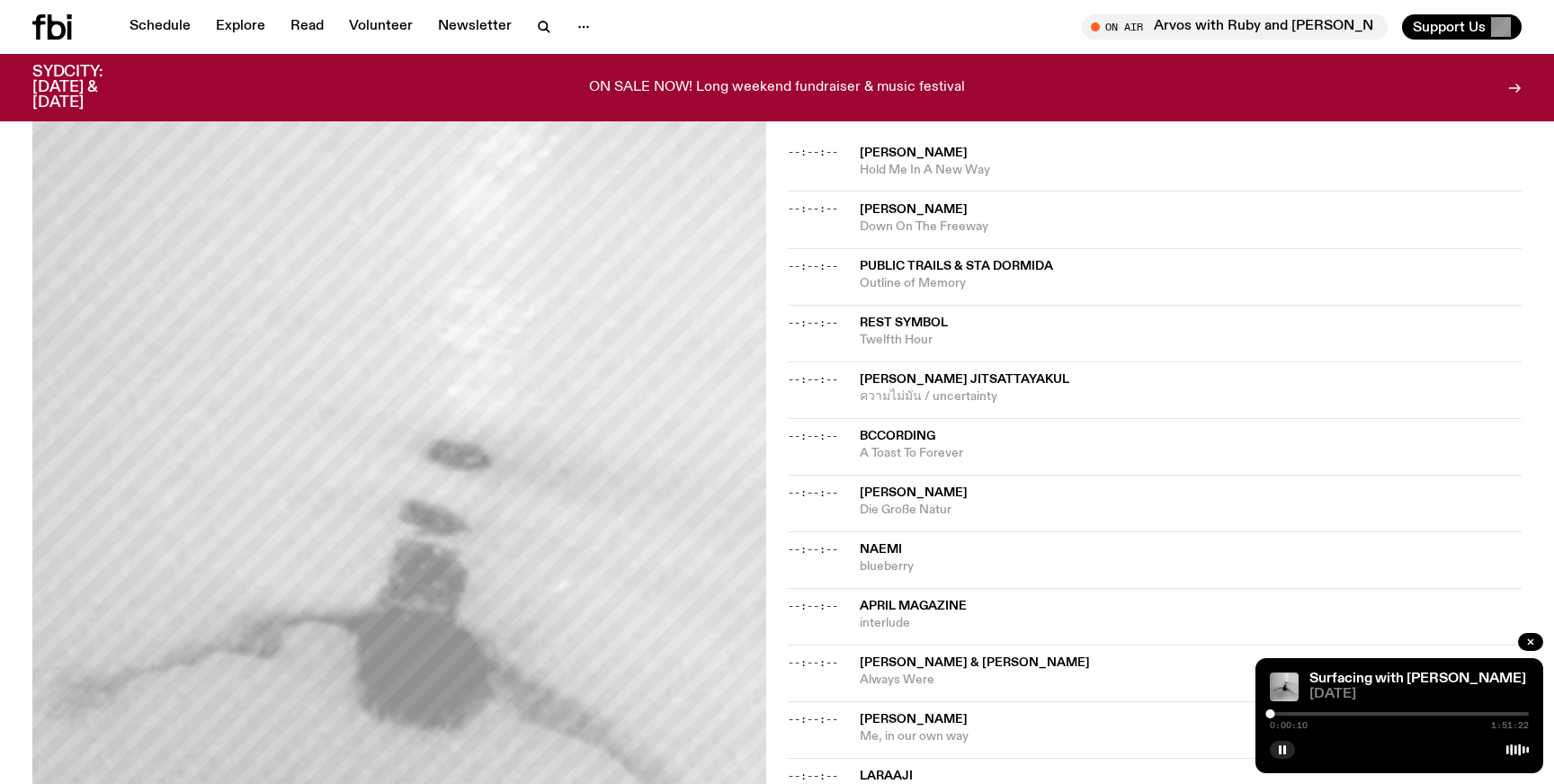
scroll to position [563, 0]
drag, startPoint x: 1270, startPoint y: 715, endPoint x: 1335, endPoint y: 714, distance: 65.0
click at [1335, 714] on div at bounding box center [1336, 714] width 9 height 9
click at [1340, 714] on div at bounding box center [1340, 714] width 9 height 9
click at [1344, 714] on div at bounding box center [1342, 714] width 9 height 9
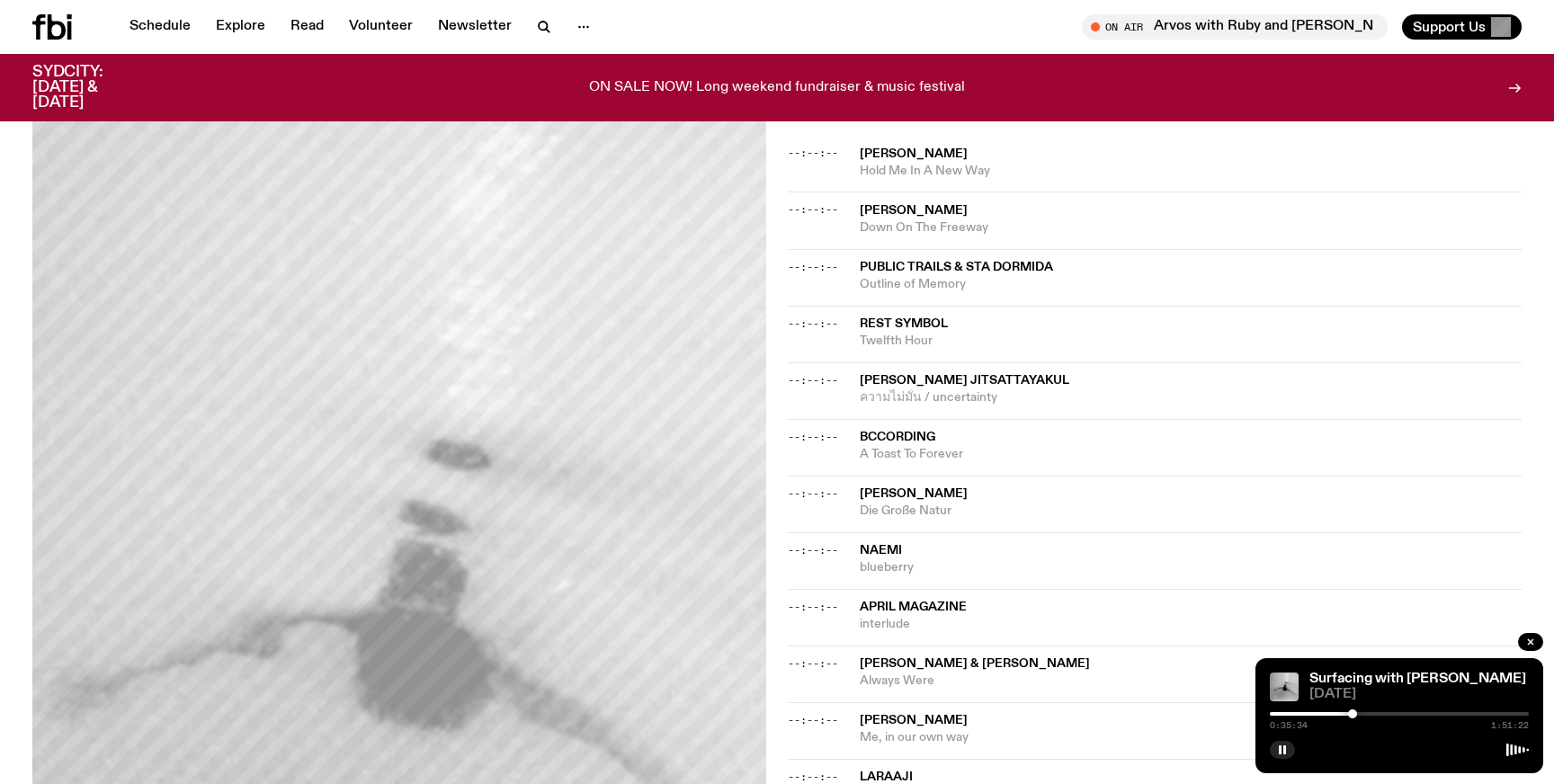
click at [1353, 714] on div at bounding box center [1353, 714] width 9 height 9
click at [1357, 714] on div at bounding box center [1353, 714] width 9 height 9
click at [1362, 714] on div at bounding box center [1357, 714] width 9 height 9
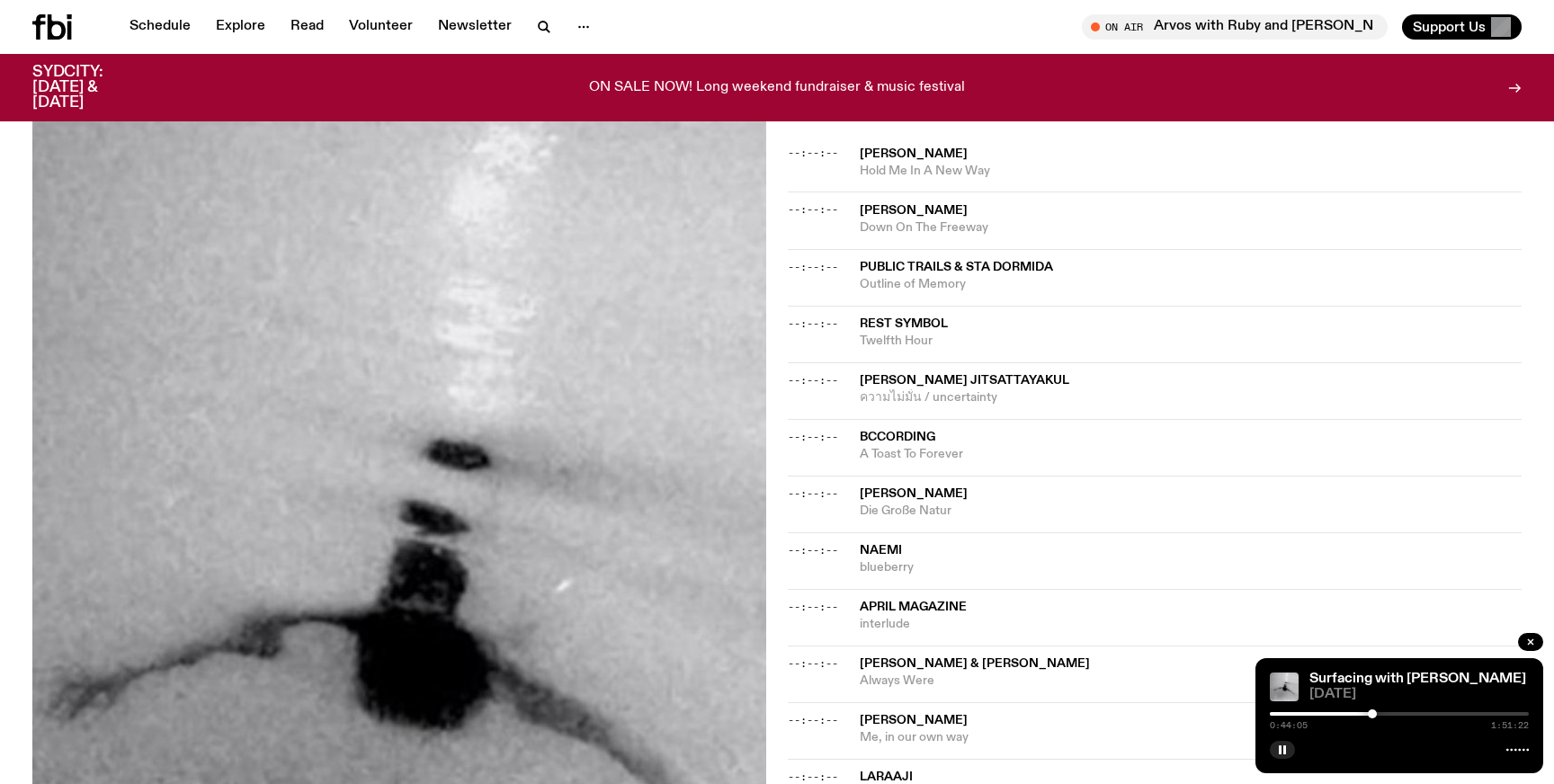
click at [1372, 714] on div at bounding box center [1372, 714] width 9 height 9
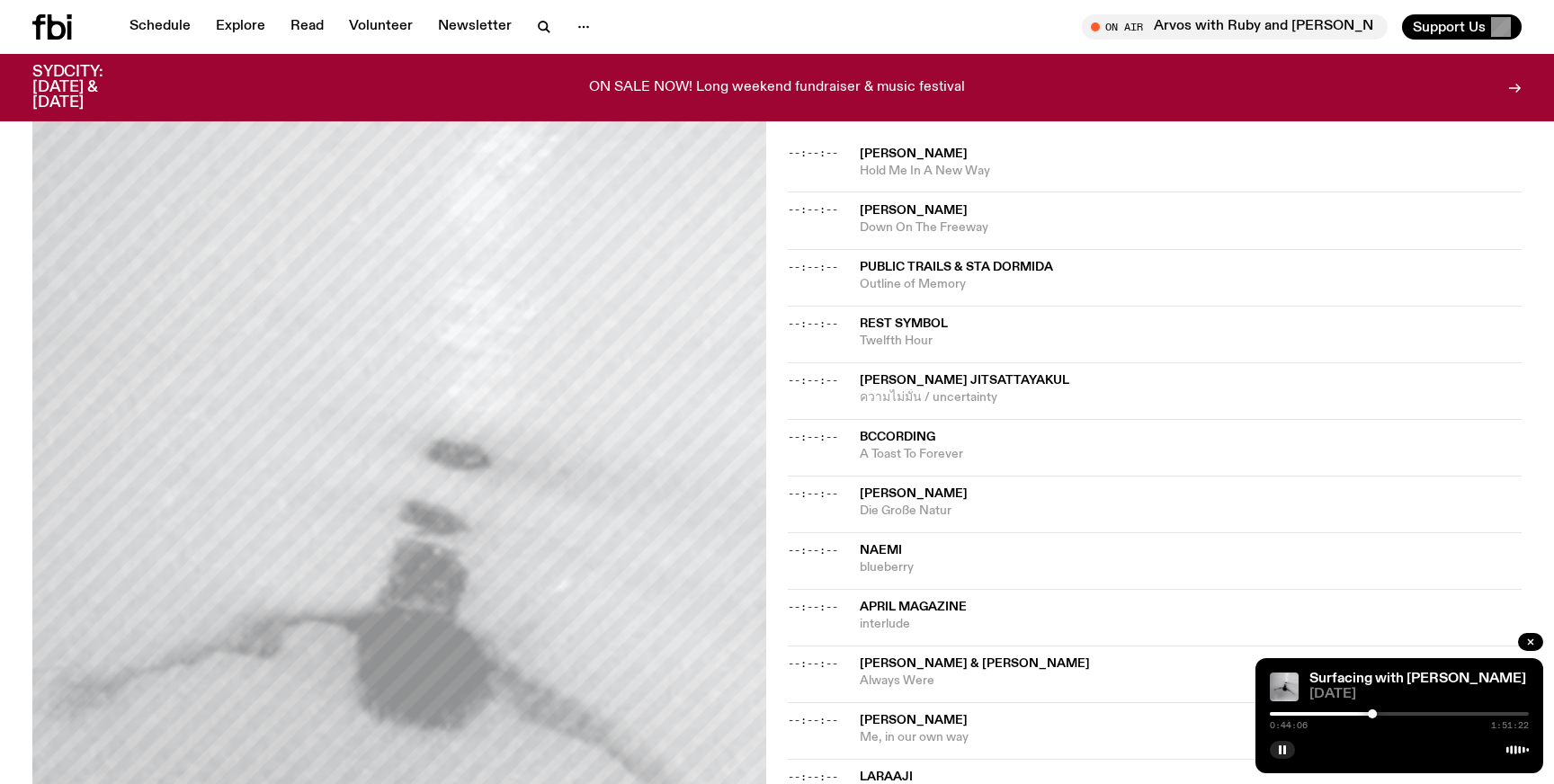
click at [1334, 714] on div at bounding box center [1242, 714] width 259 height 4
click at [1332, 714] on div at bounding box center [1335, 714] width 9 height 9
click at [826, 532] on div "--:--:-- naemi blueberry" at bounding box center [1154, 560] width 733 height 57
click at [831, 557] on div "--:--:-- naemi blueberry" at bounding box center [1154, 560] width 733 height 57
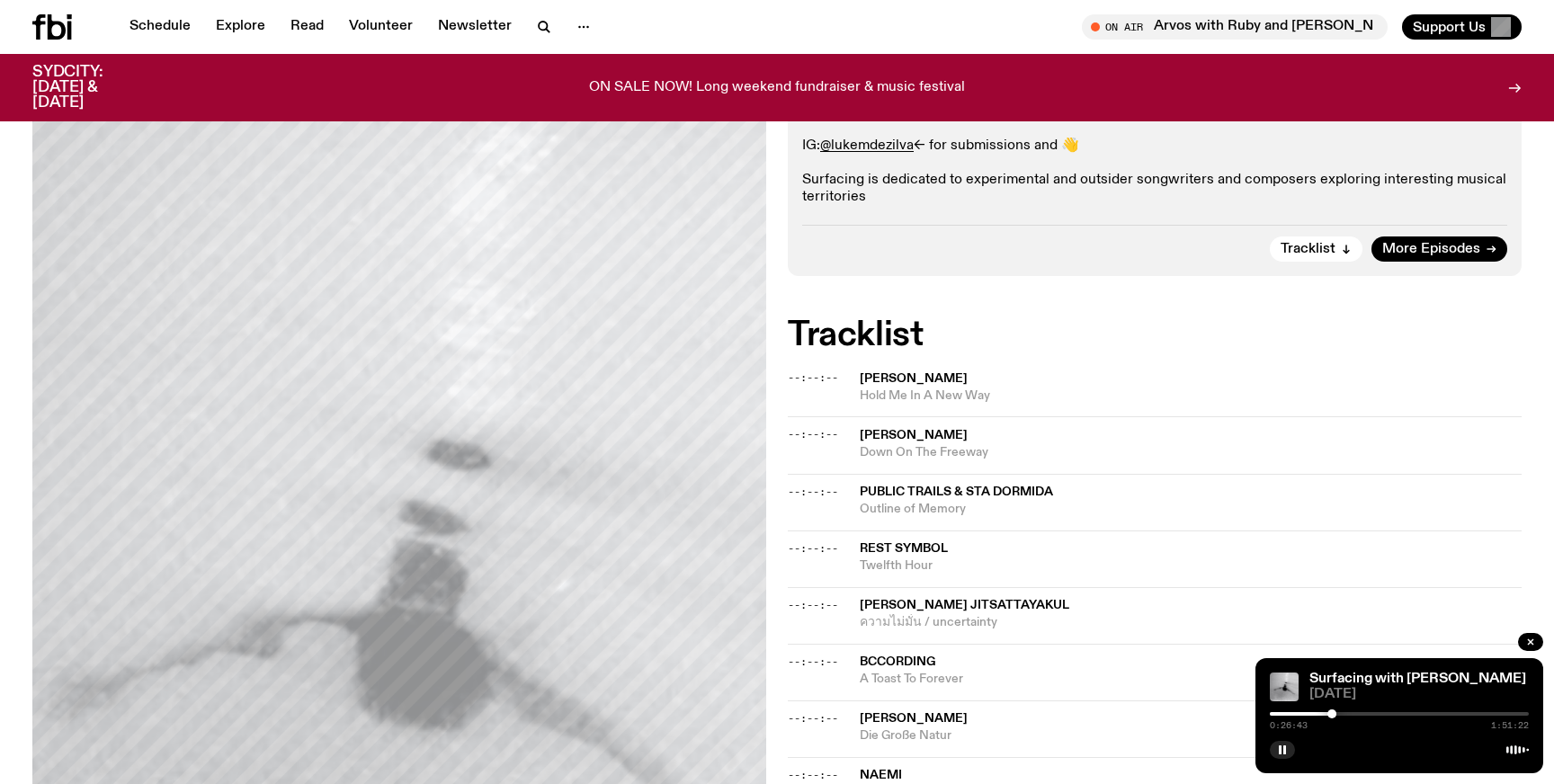
scroll to position [287, 0]
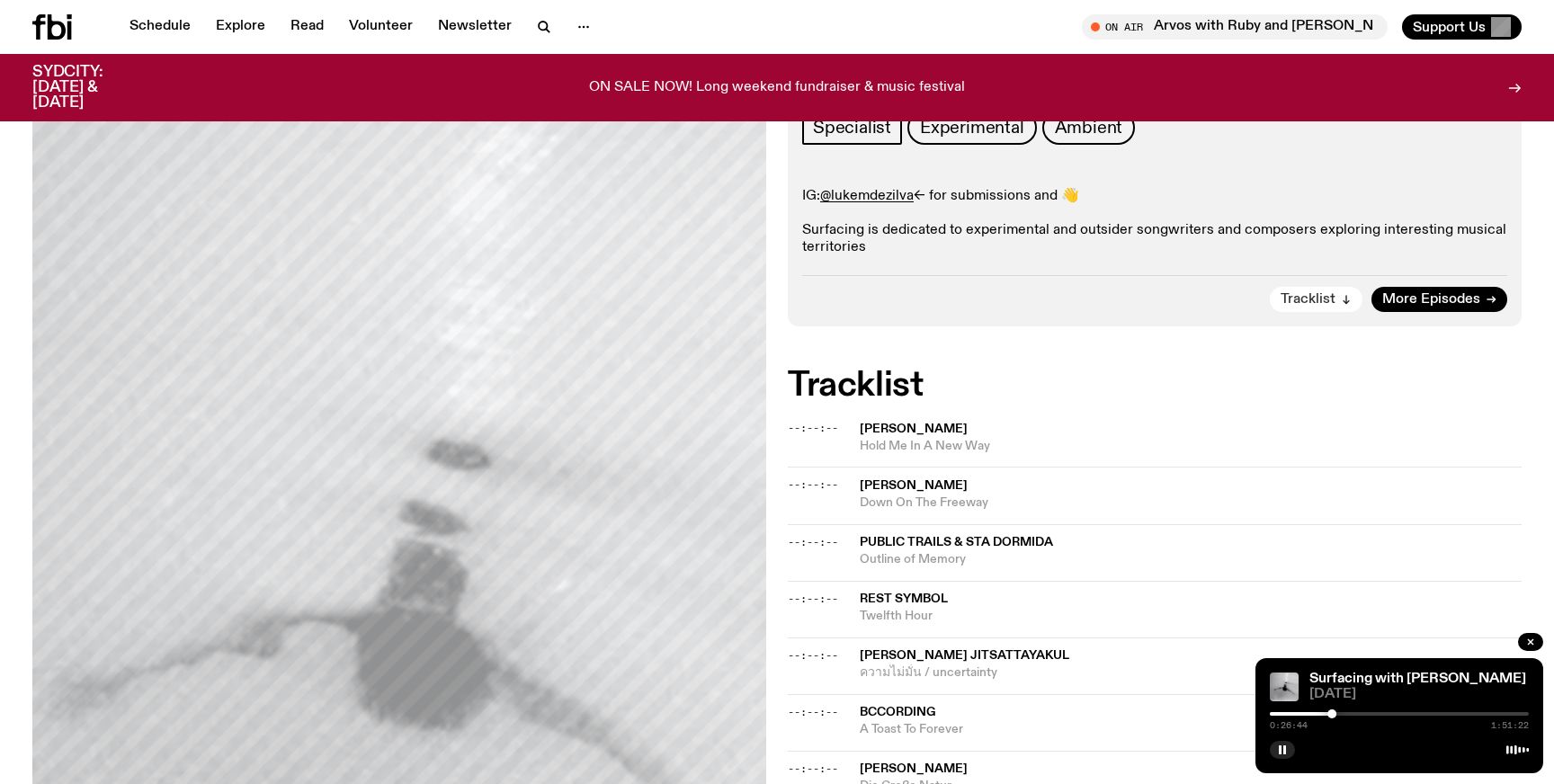
click at [1331, 294] on span "Tracklist" at bounding box center [1307, 299] width 55 height 14
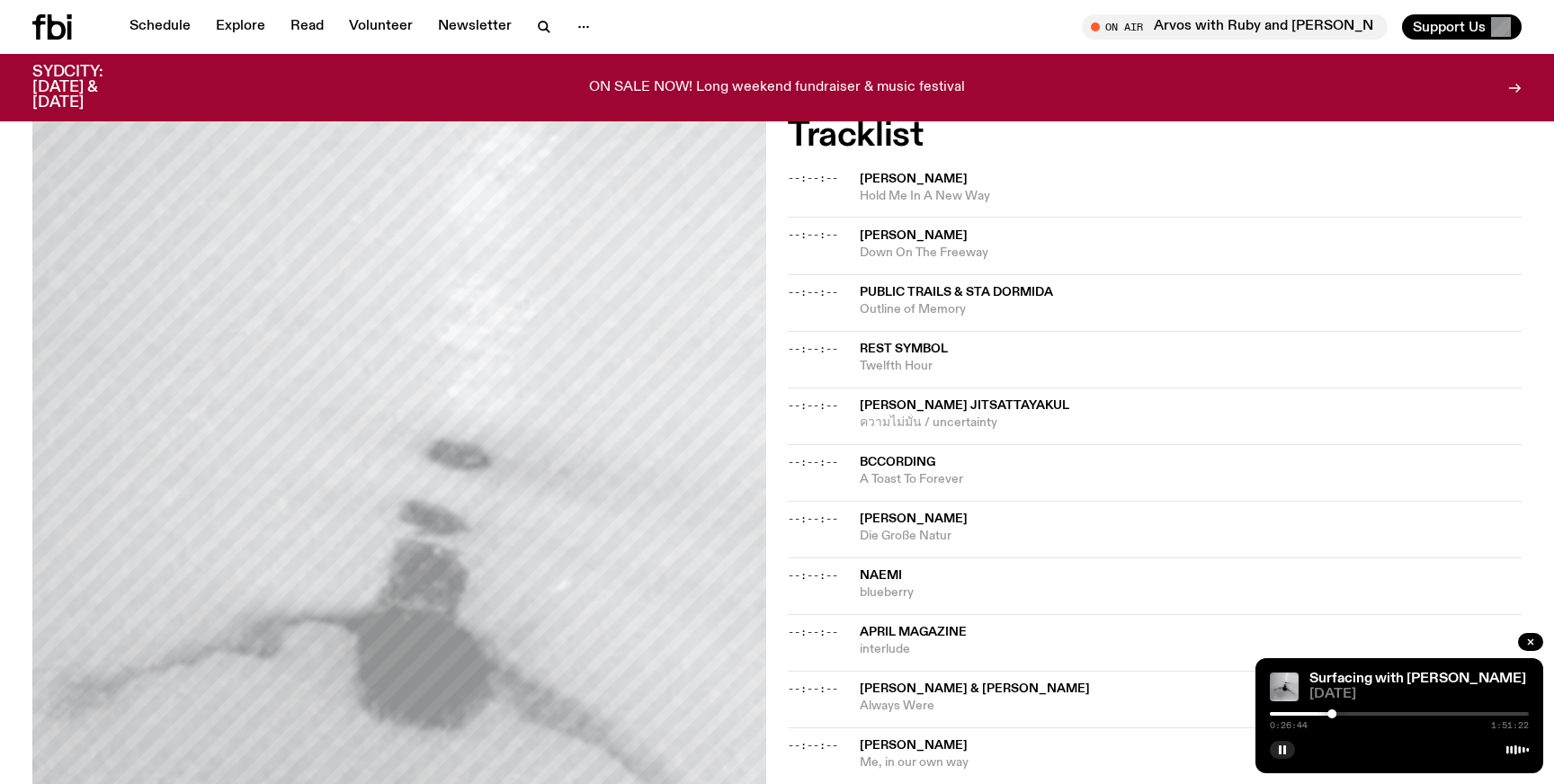
scroll to position [551, 0]
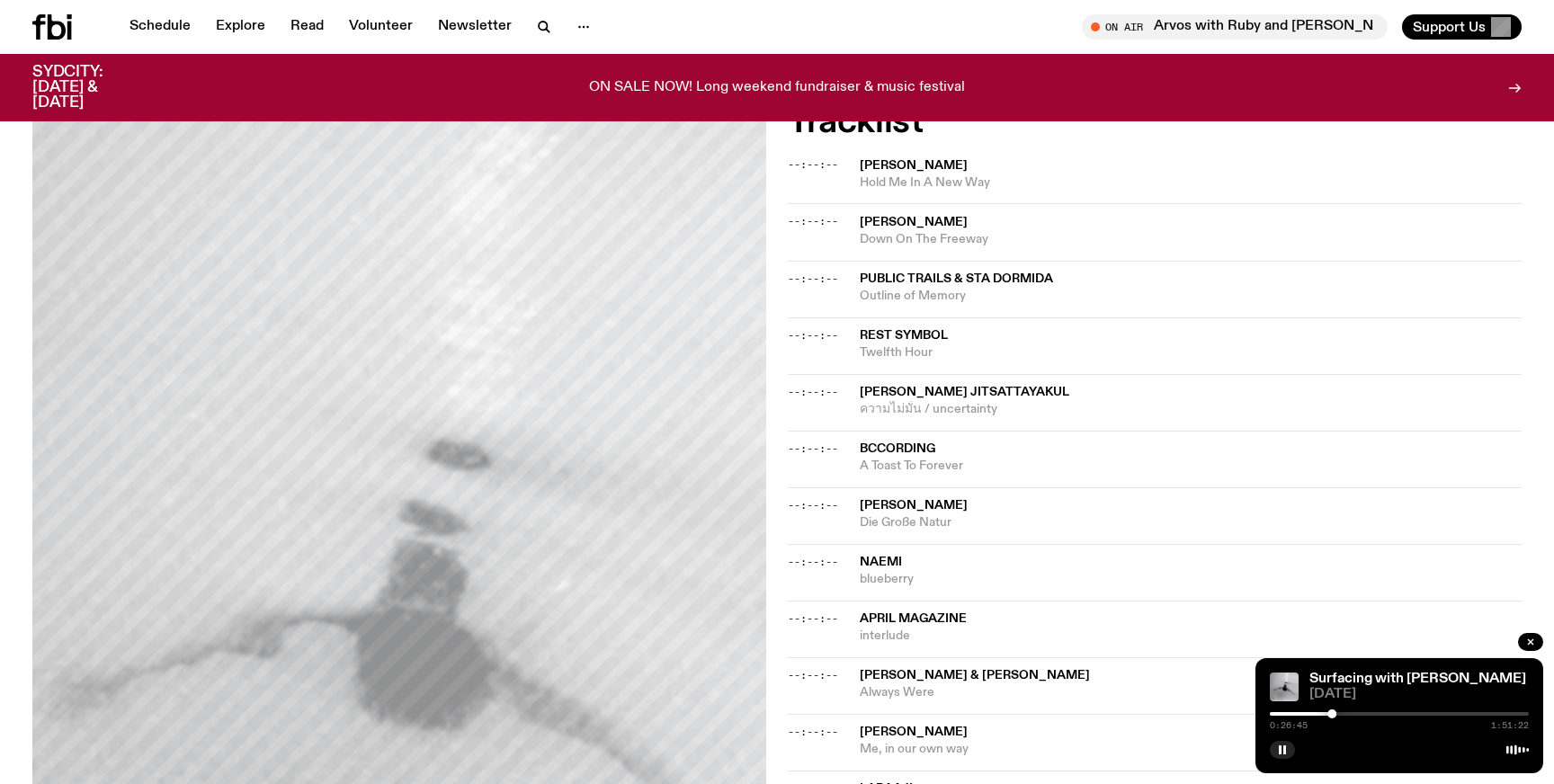
click at [1326, 714] on div at bounding box center [1202, 714] width 259 height 4
click at [1316, 712] on div at bounding box center [1195, 714] width 259 height 4
click at [1348, 713] on div at bounding box center [1399, 714] width 259 height 4
click at [1357, 713] on div at bounding box center [1399, 714] width 259 height 4
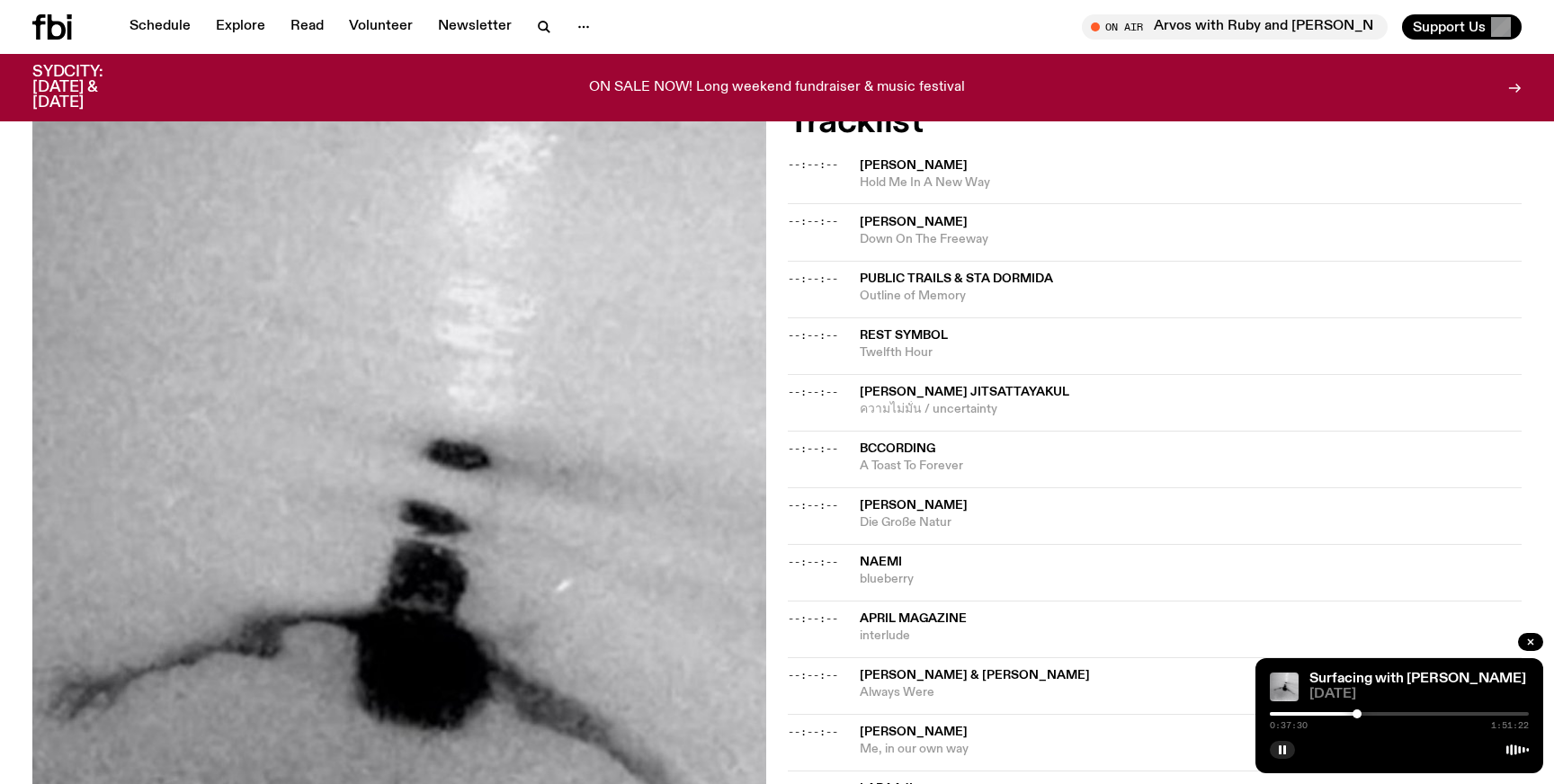
click at [1363, 713] on div at bounding box center [1399, 714] width 259 height 4
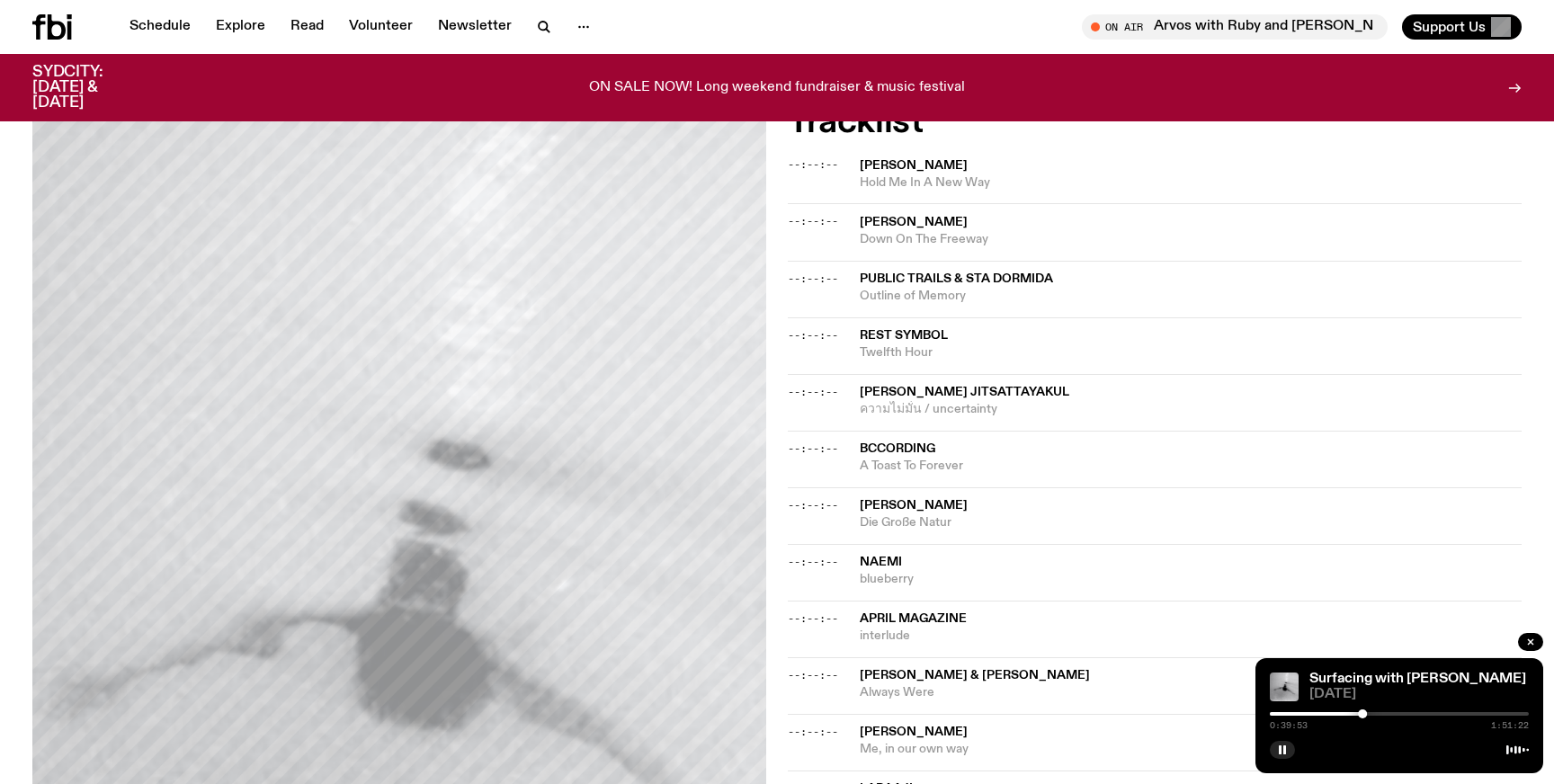
click at [1370, 713] on div at bounding box center [1399, 714] width 259 height 4
click at [1369, 713] on div at bounding box center [1370, 714] width 9 height 9
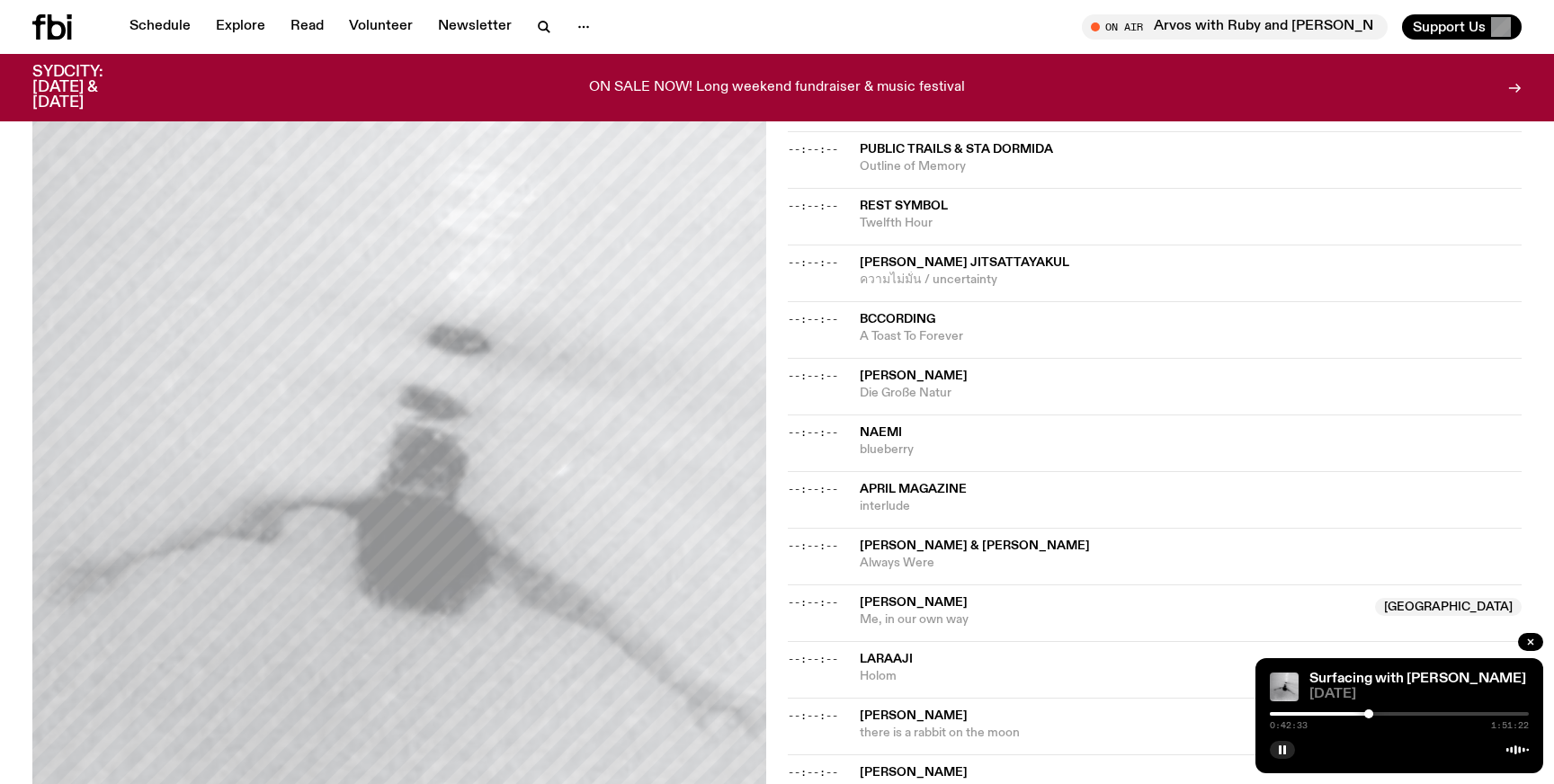
scroll to position [0, 0]
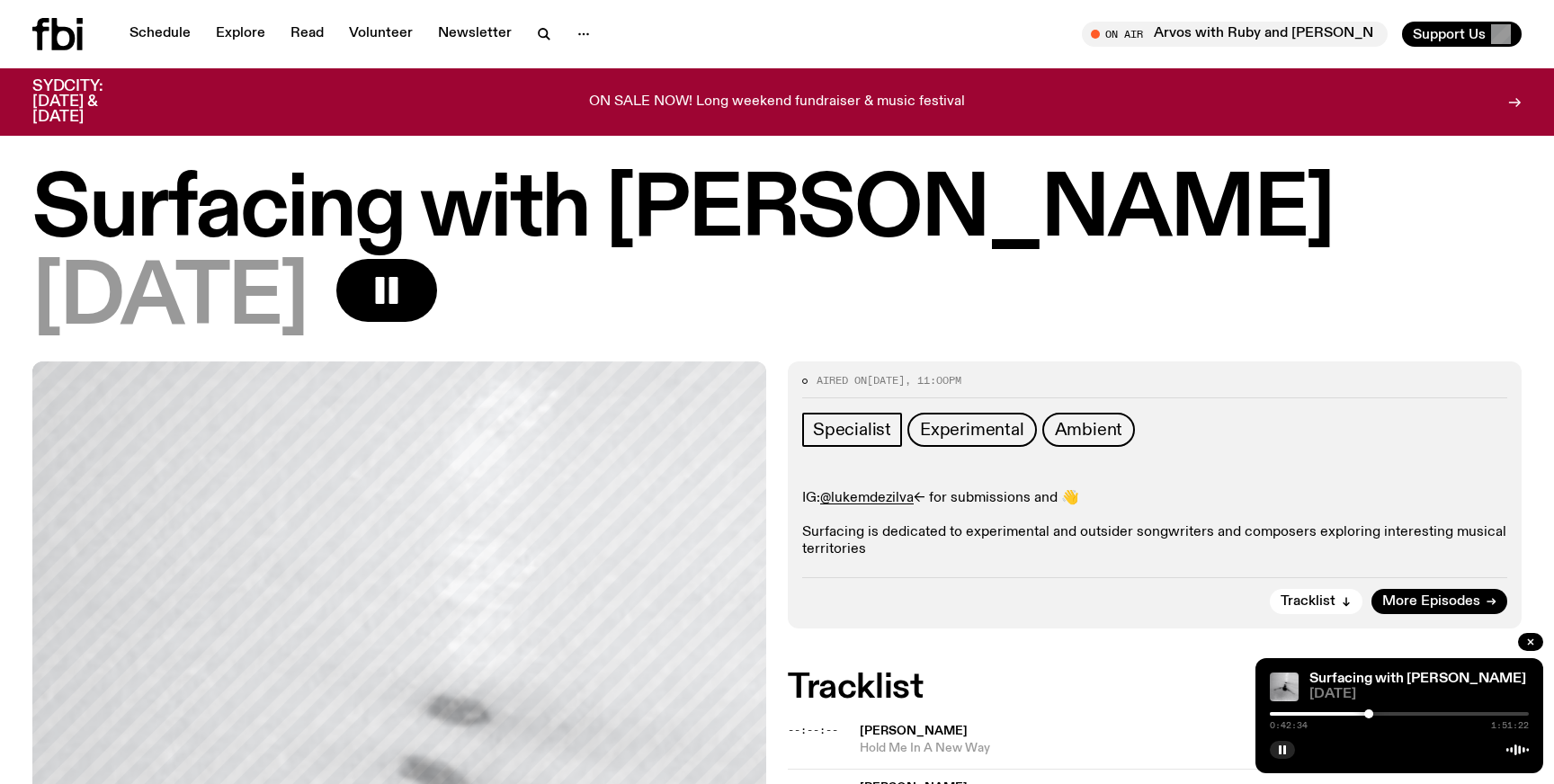
click at [1387, 721] on div "0:42:34 1:51:22" at bounding box center [1399, 726] width 259 height 9
click at [1387, 711] on div "0:42:34 1:51:22" at bounding box center [1399, 718] width 259 height 21
click at [1387, 711] on div "0:42:35 1:51:22" at bounding box center [1399, 718] width 259 height 21
click at [1388, 715] on div "0:42:36 1:51:22" at bounding box center [1399, 718] width 259 height 21
click at [1388, 712] on div at bounding box center [1399, 714] width 259 height 4
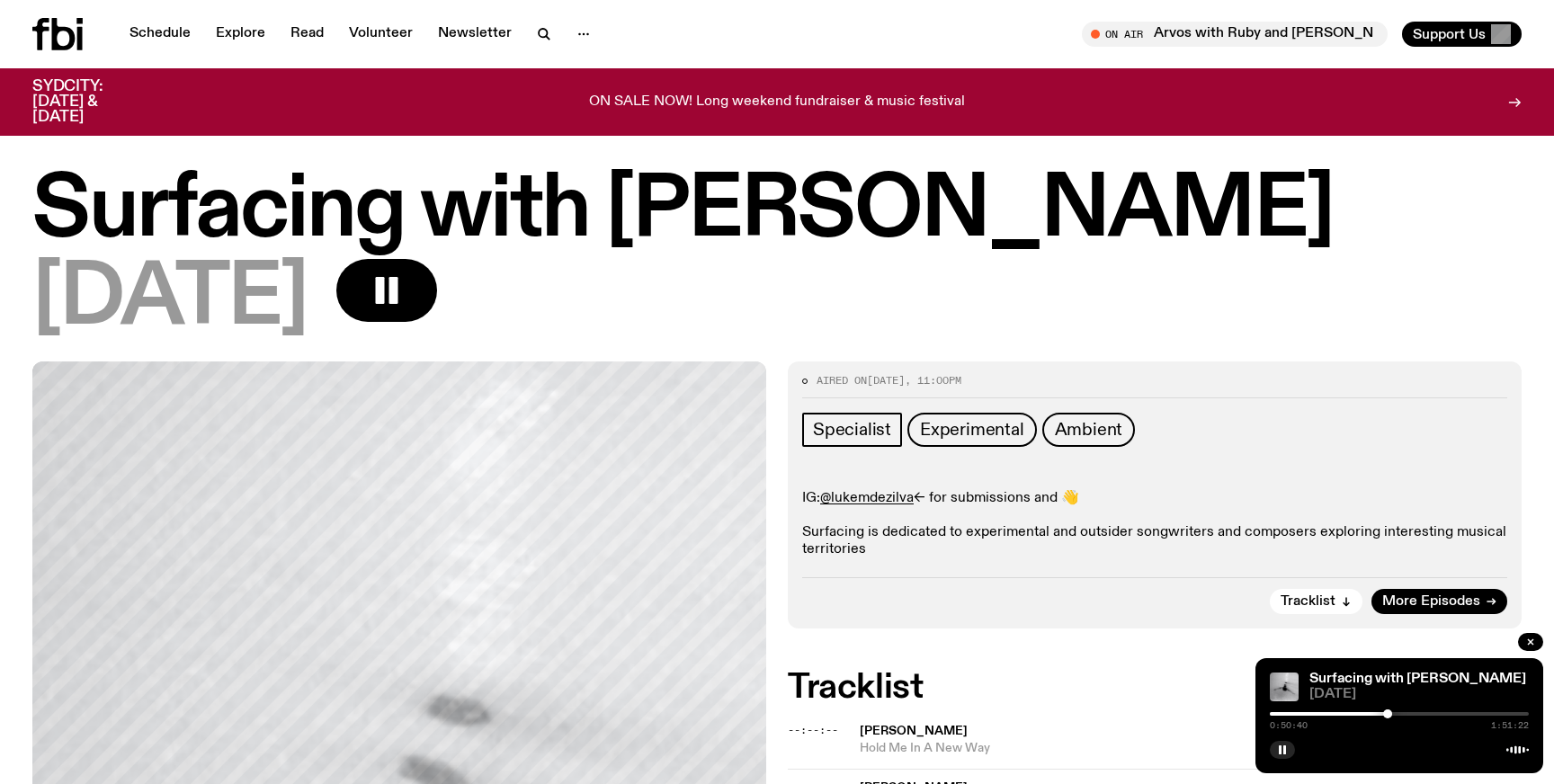
click at [1402, 712] on div at bounding box center [1399, 714] width 259 height 4
click at [1429, 712] on div at bounding box center [1399, 714] width 259 height 4
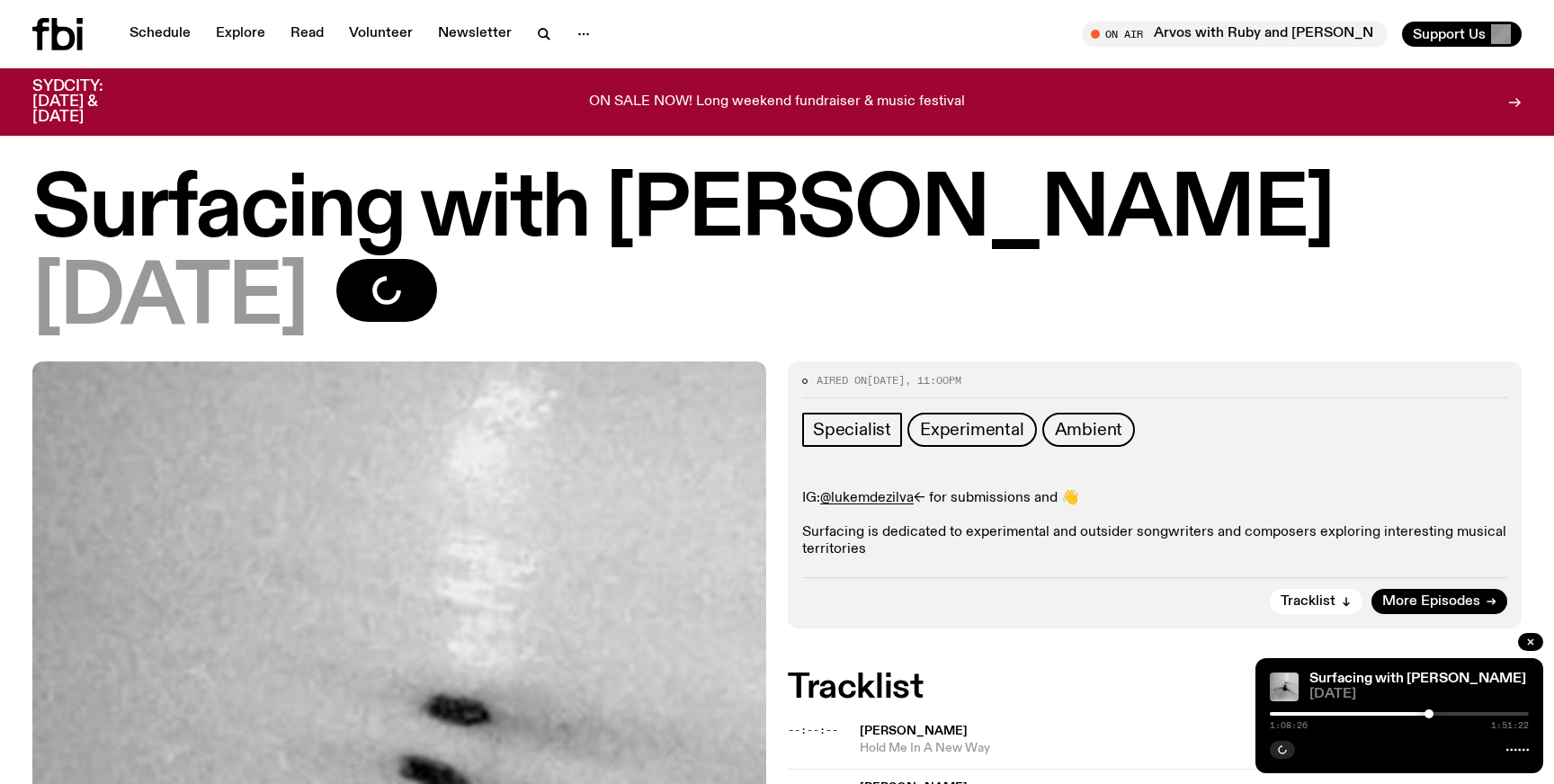
click at [1451, 712] on div at bounding box center [1399, 714] width 259 height 4
